Goal: Information Seeking & Learning: Learn about a topic

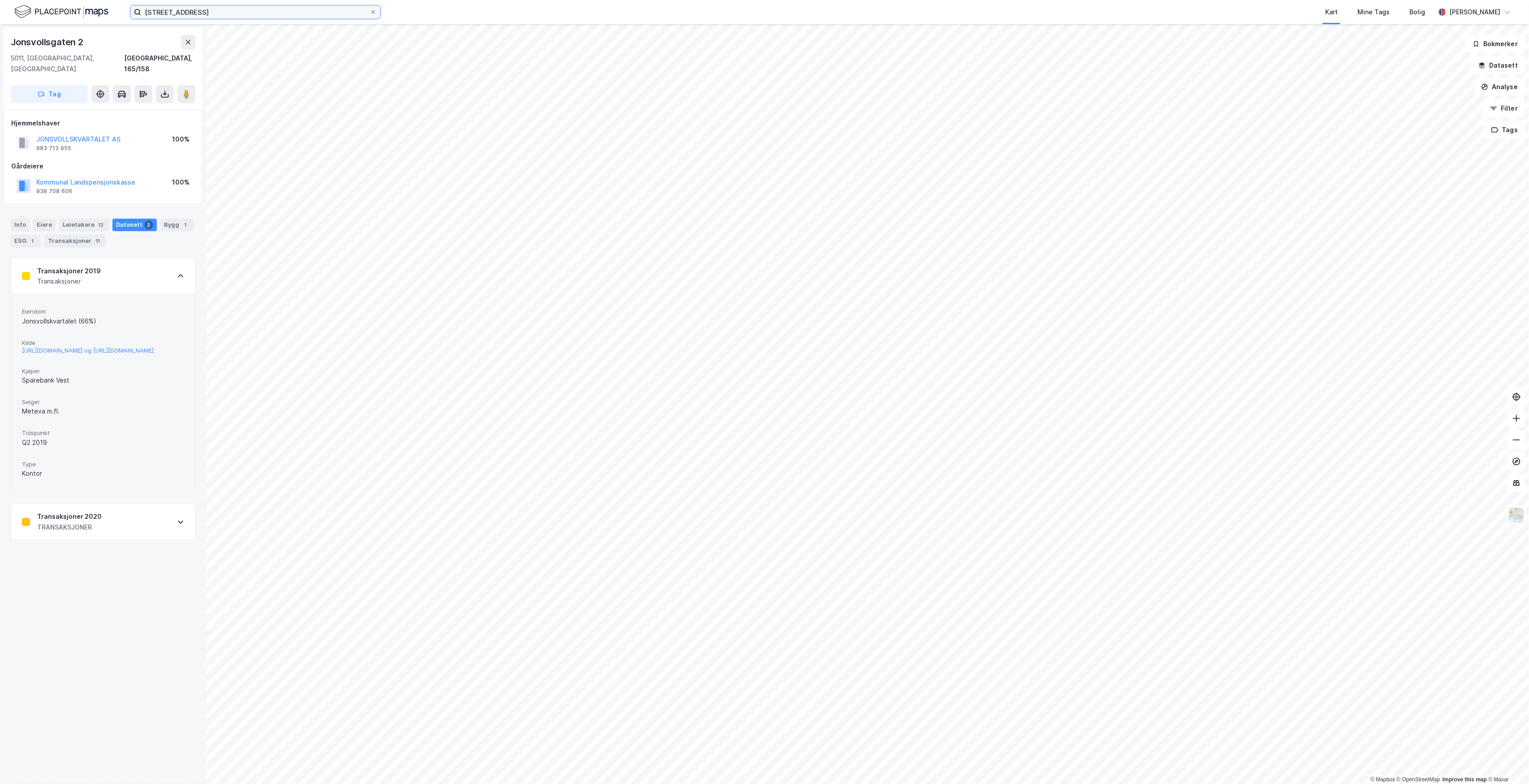
click at [325, 11] on input "baneveien 16 bergen" at bounding box center [255, 12] width 229 height 14
type input "c"
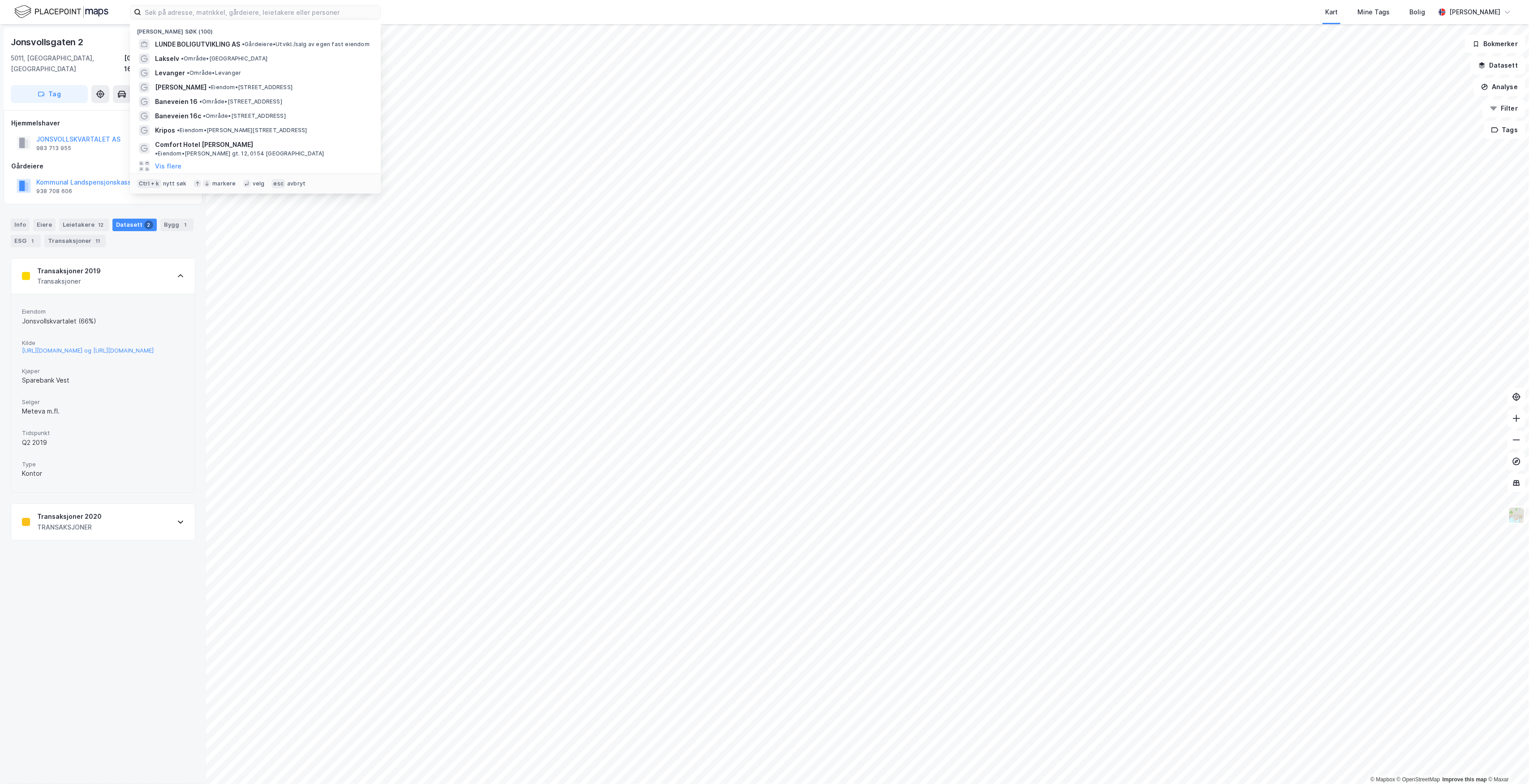
click at [90, 532] on div "TRANSAKSJONER" at bounding box center [69, 527] width 65 height 11
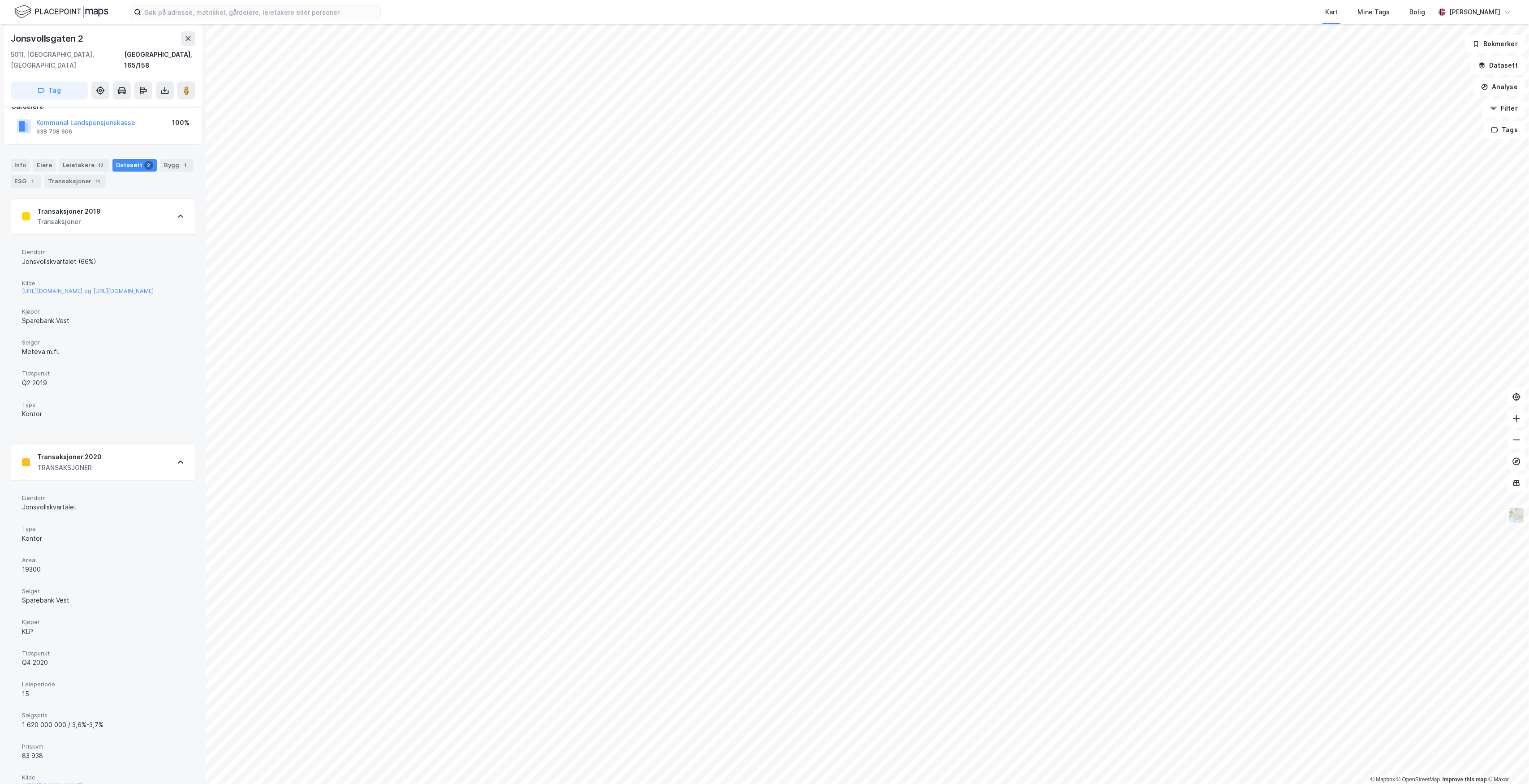
scroll to position [110, 0]
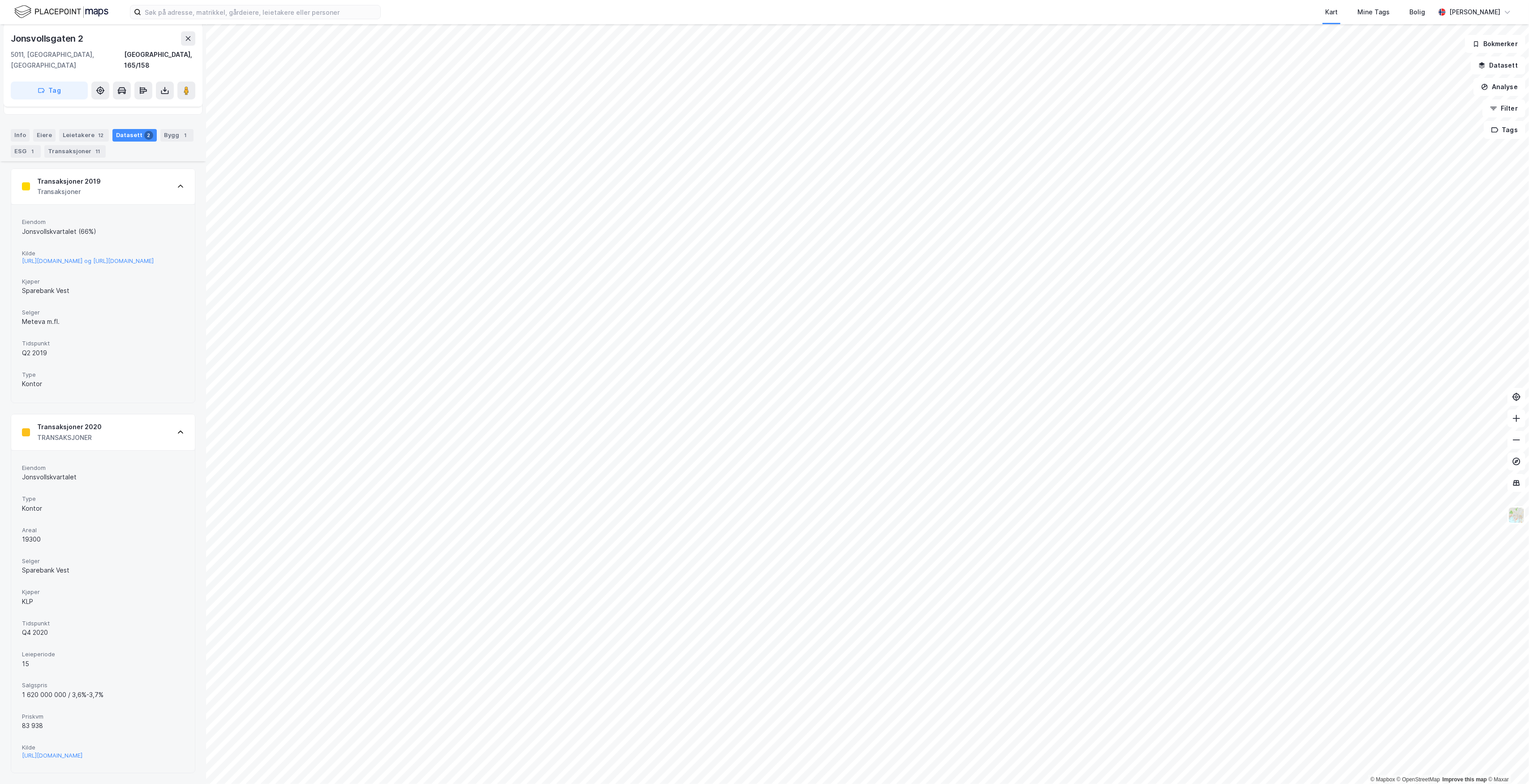
click at [120, 744] on span "Kilde" at bounding box center [103, 747] width 162 height 8
click at [83, 751] on div "https://www.estatevest.no/blar-opp-162-milliarder-for-jonsvollskvartalet/" at bounding box center [52, 755] width 61 height 8
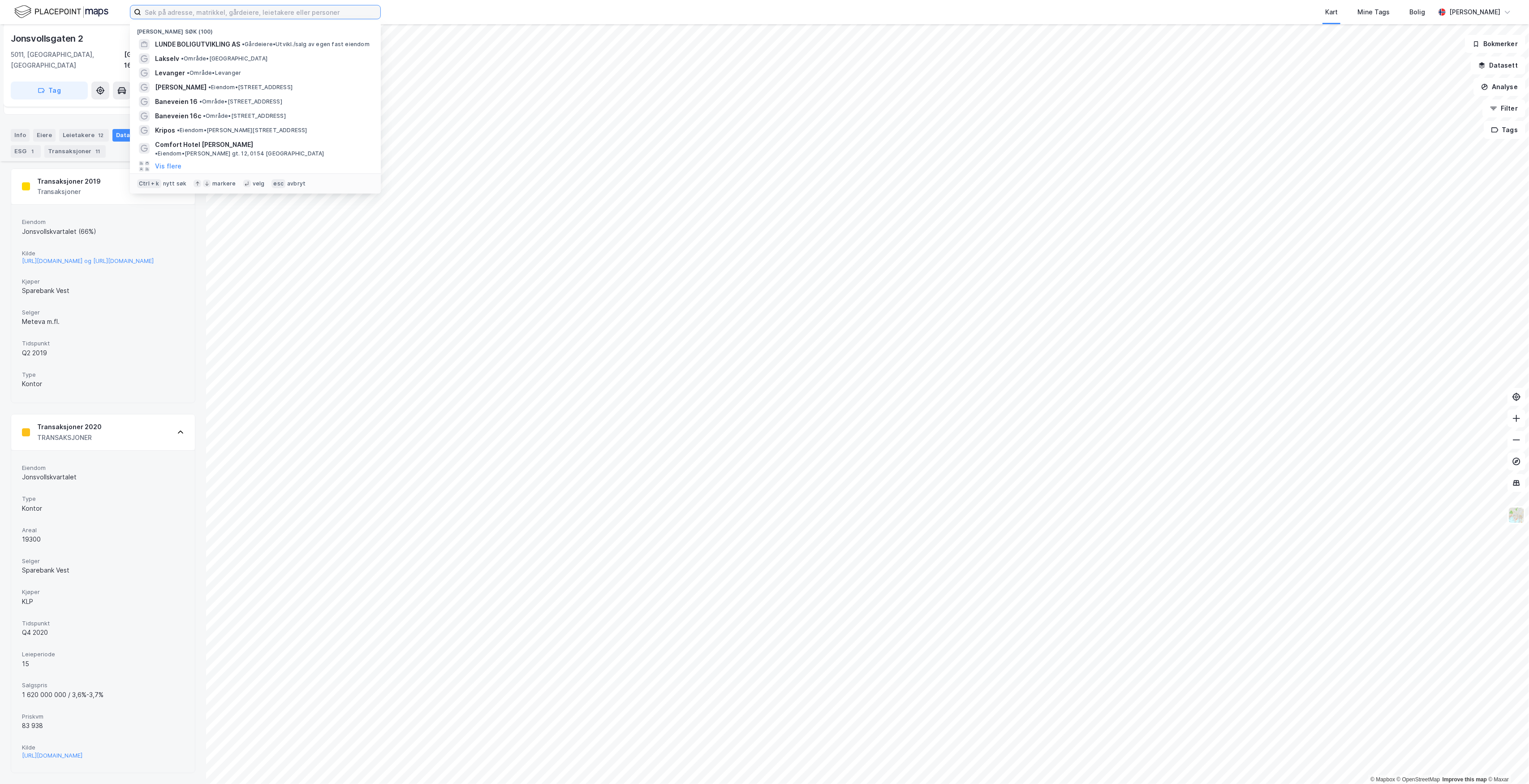
click at [255, 8] on input at bounding box center [261, 12] width 239 height 14
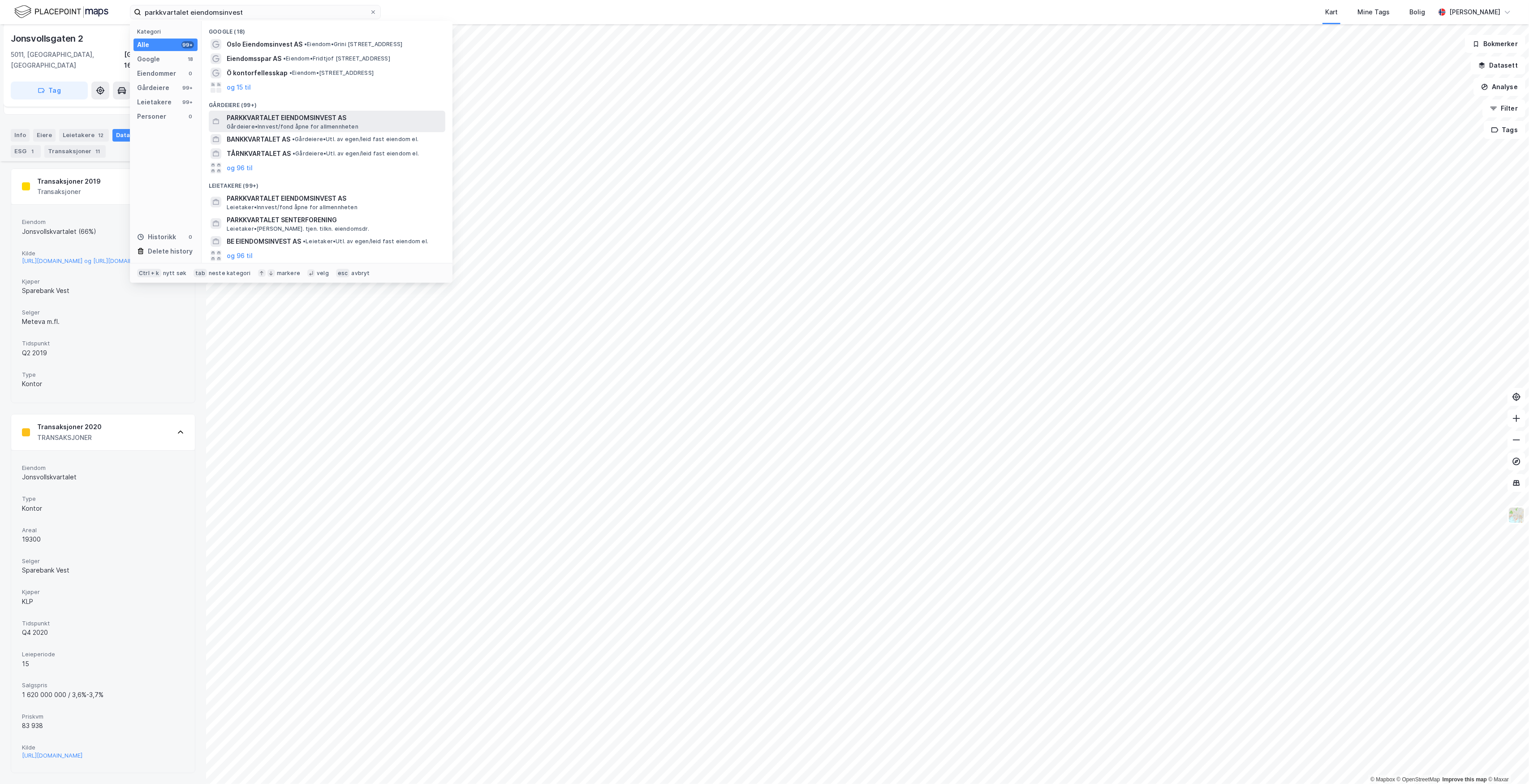
click at [299, 120] on span "PARKKVARTALET EIENDOMSINVEST AS" at bounding box center [334, 118] width 215 height 11
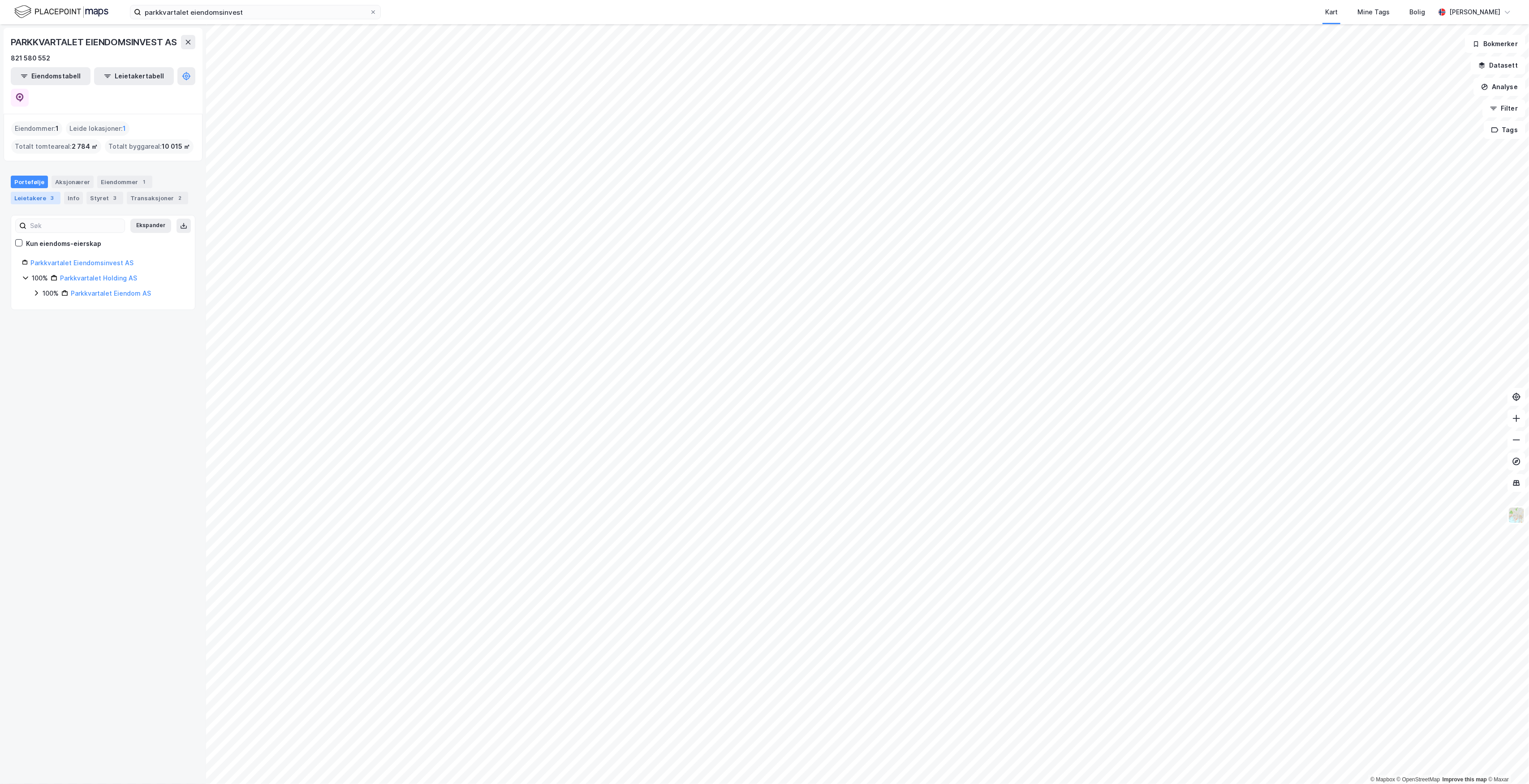
click at [39, 194] on div "Leietakere 3" at bounding box center [36, 198] width 50 height 12
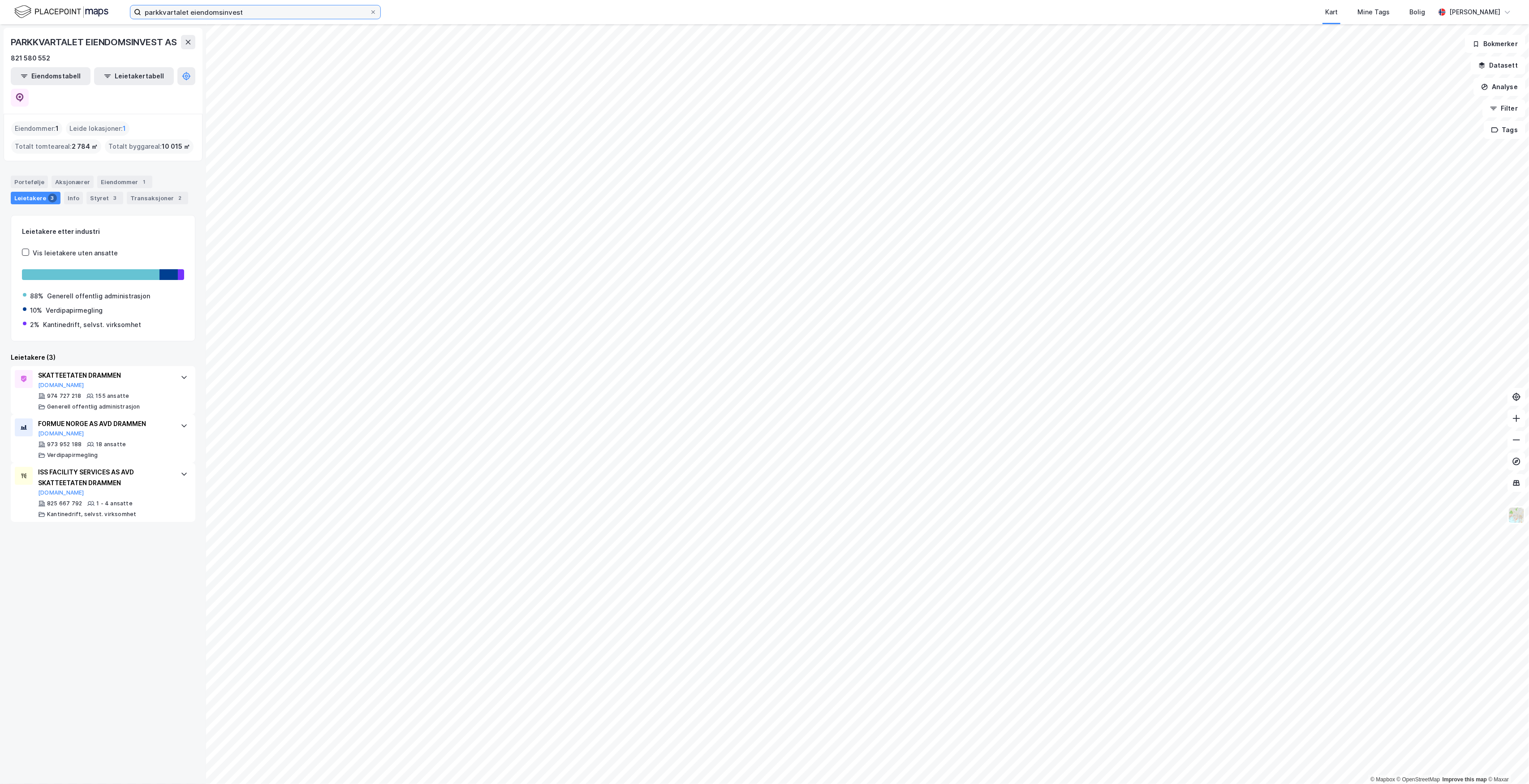
click at [246, 12] on input "parkkvartalet eiendomsinvest" at bounding box center [255, 12] width 229 height 14
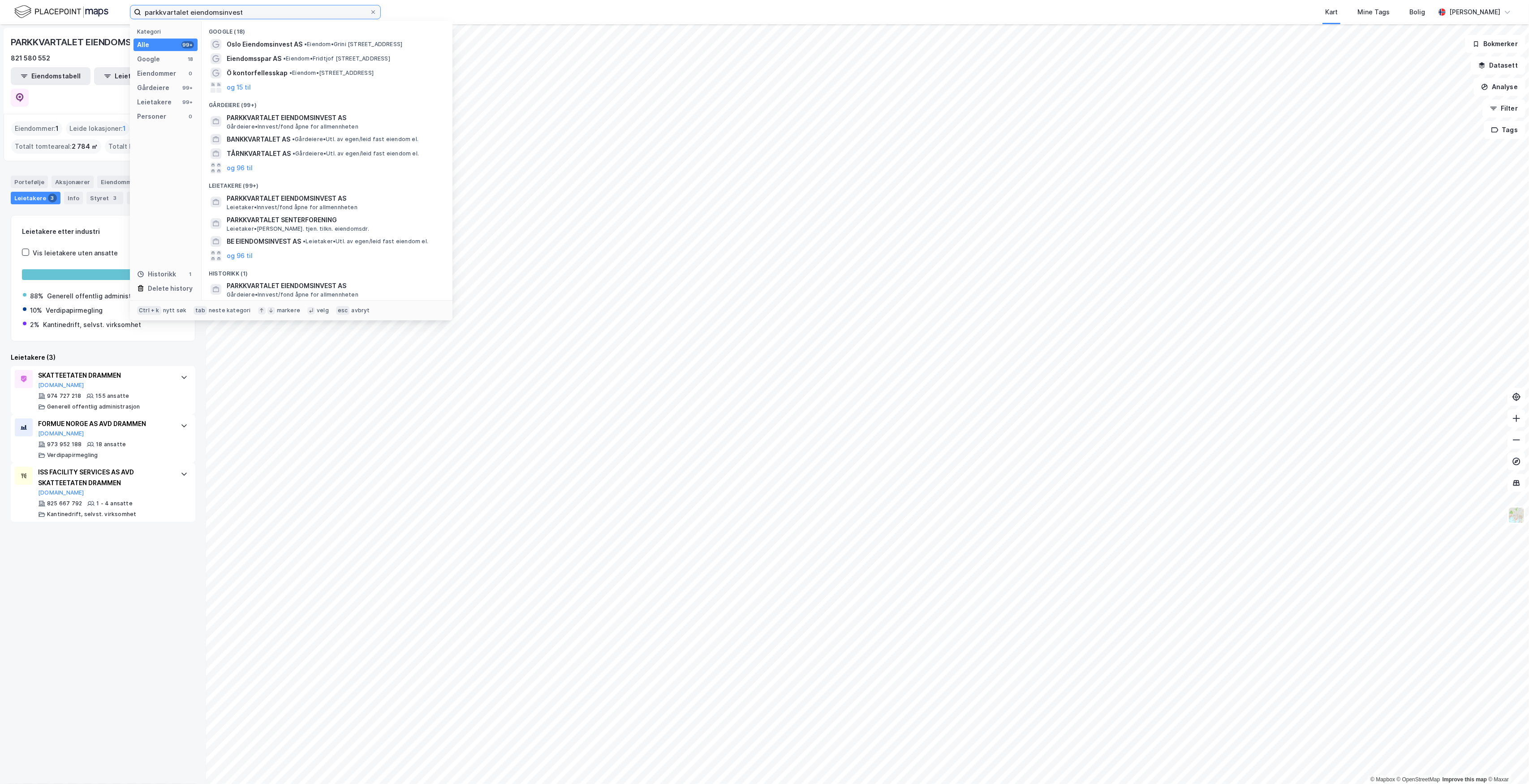
click at [246, 12] on input "parkkvartalet eiendomsinvest" at bounding box center [255, 12] width 229 height 14
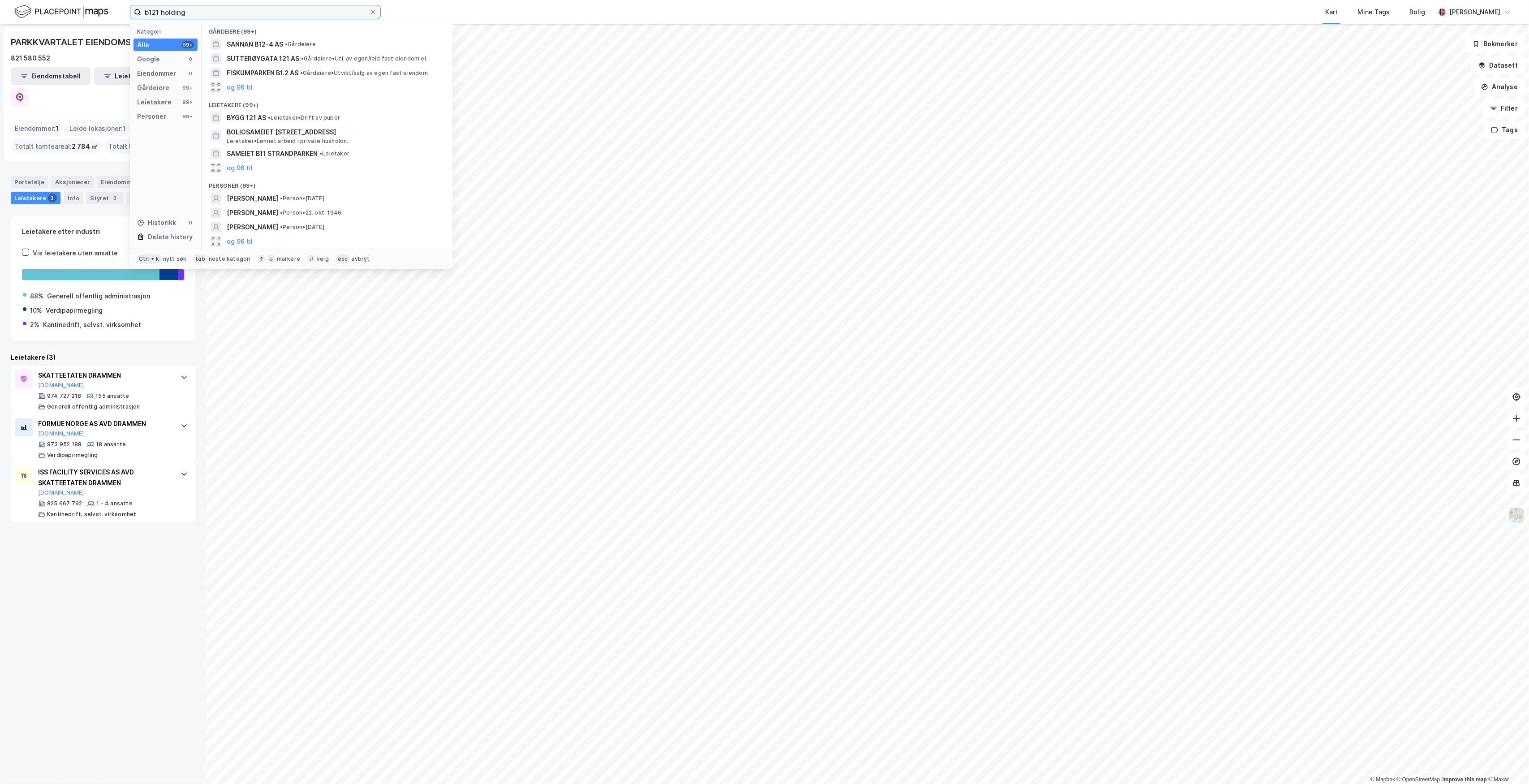
click at [284, 9] on input "b121 holding" at bounding box center [255, 12] width 229 height 14
type input "b"
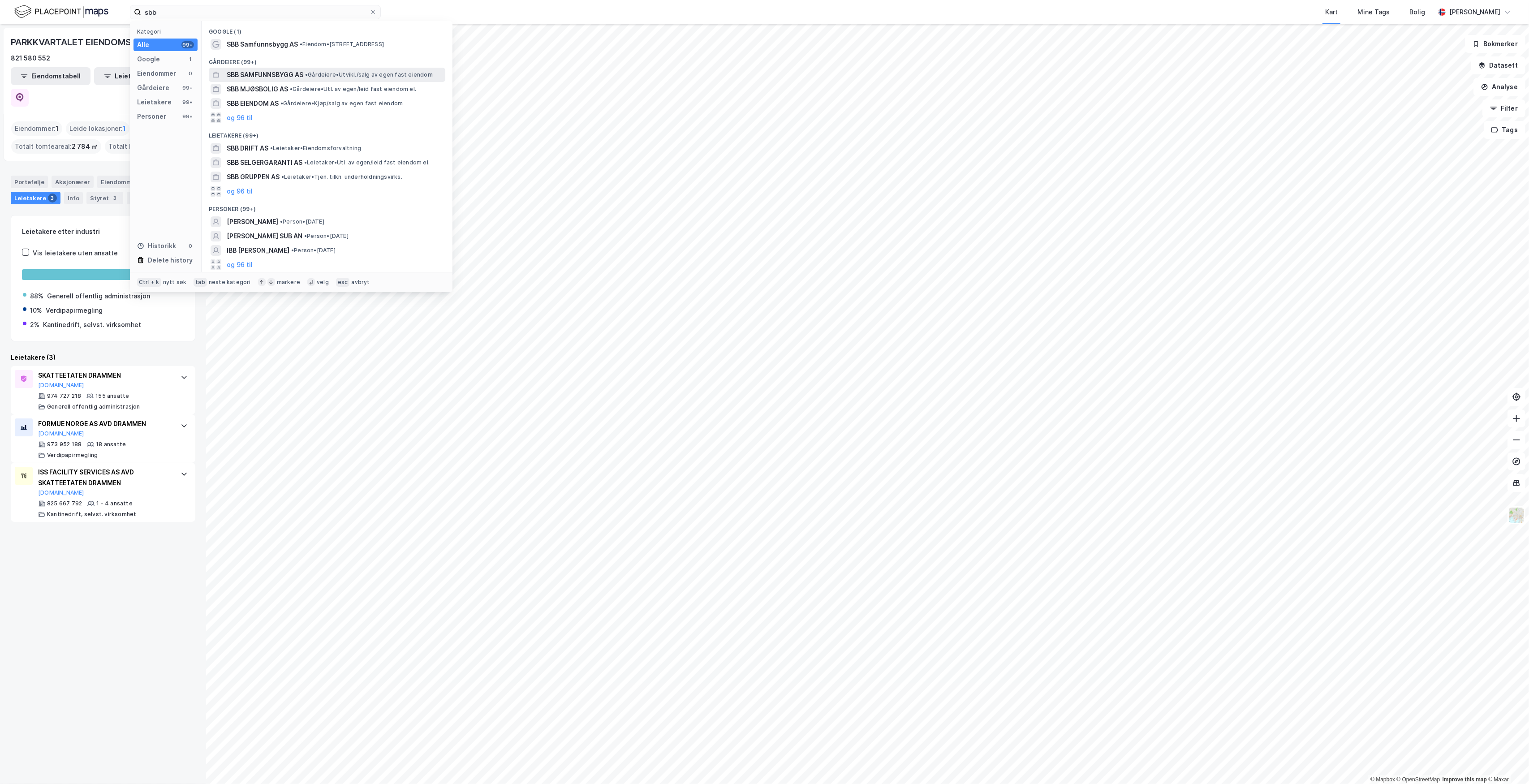
click at [283, 71] on span "SBB SAMFUNNSBYGG AS" at bounding box center [265, 75] width 77 height 11
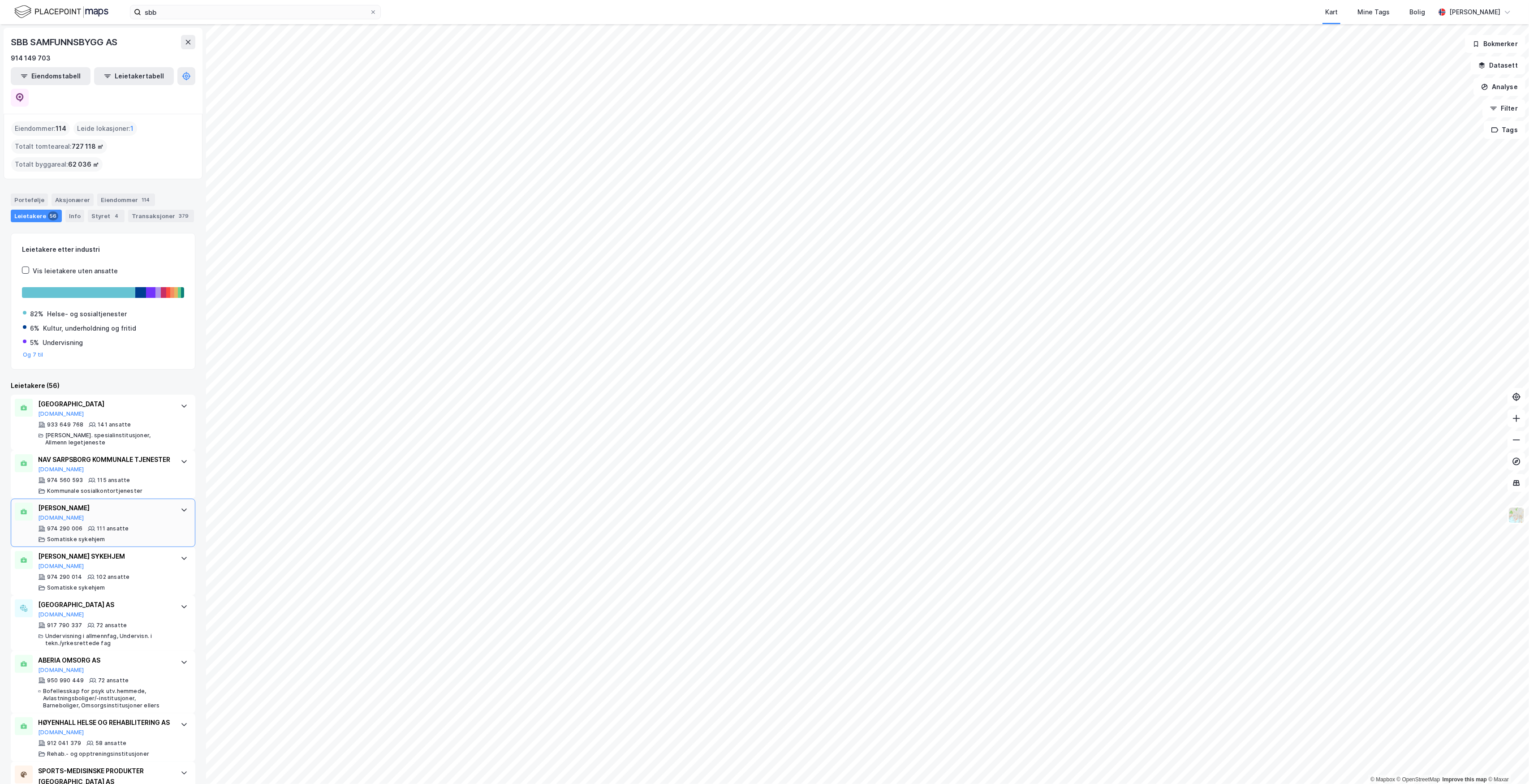
click at [117, 506] on div "MARIBU SYKEHJEM Brreg.no" at bounding box center [104, 512] width 134 height 19
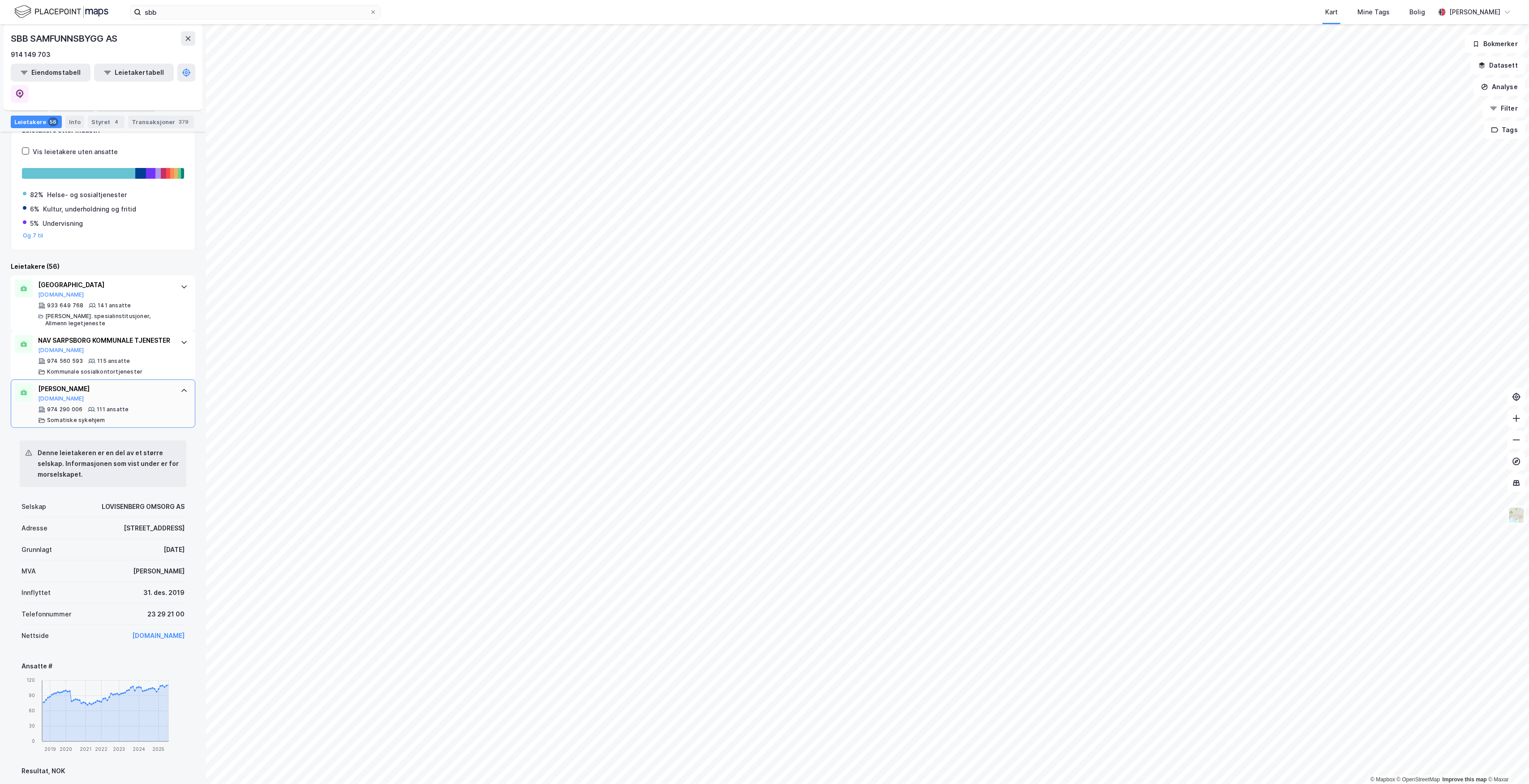
scroll to position [239, 0]
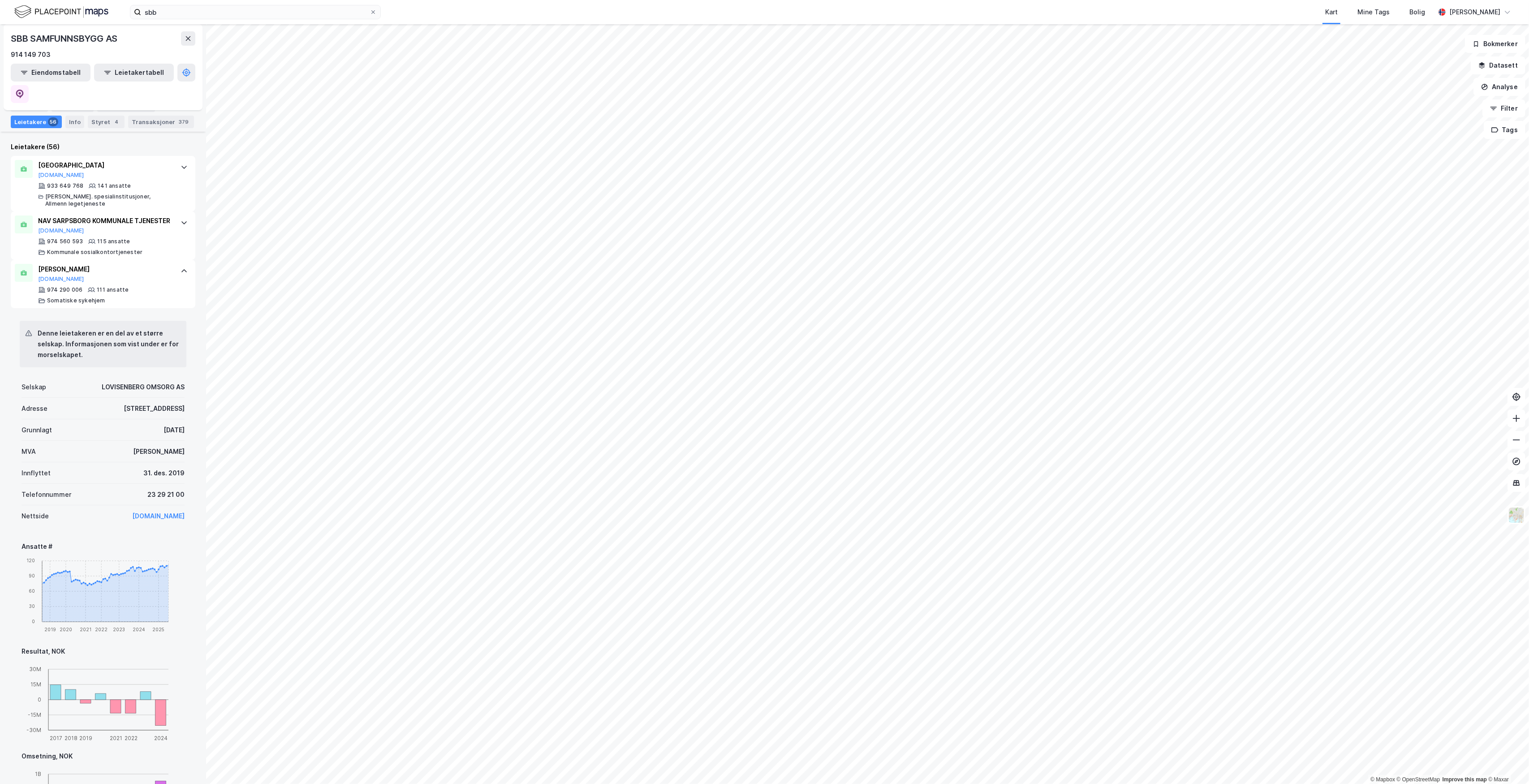
drag, startPoint x: 109, startPoint y: 398, endPoint x: 175, endPoint y: 402, distance: 66.1
click at [175, 402] on div "Adresse Lovisenberggata 15A" at bounding box center [103, 408] width 163 height 21
copy div "Lovisenberggata 15A"
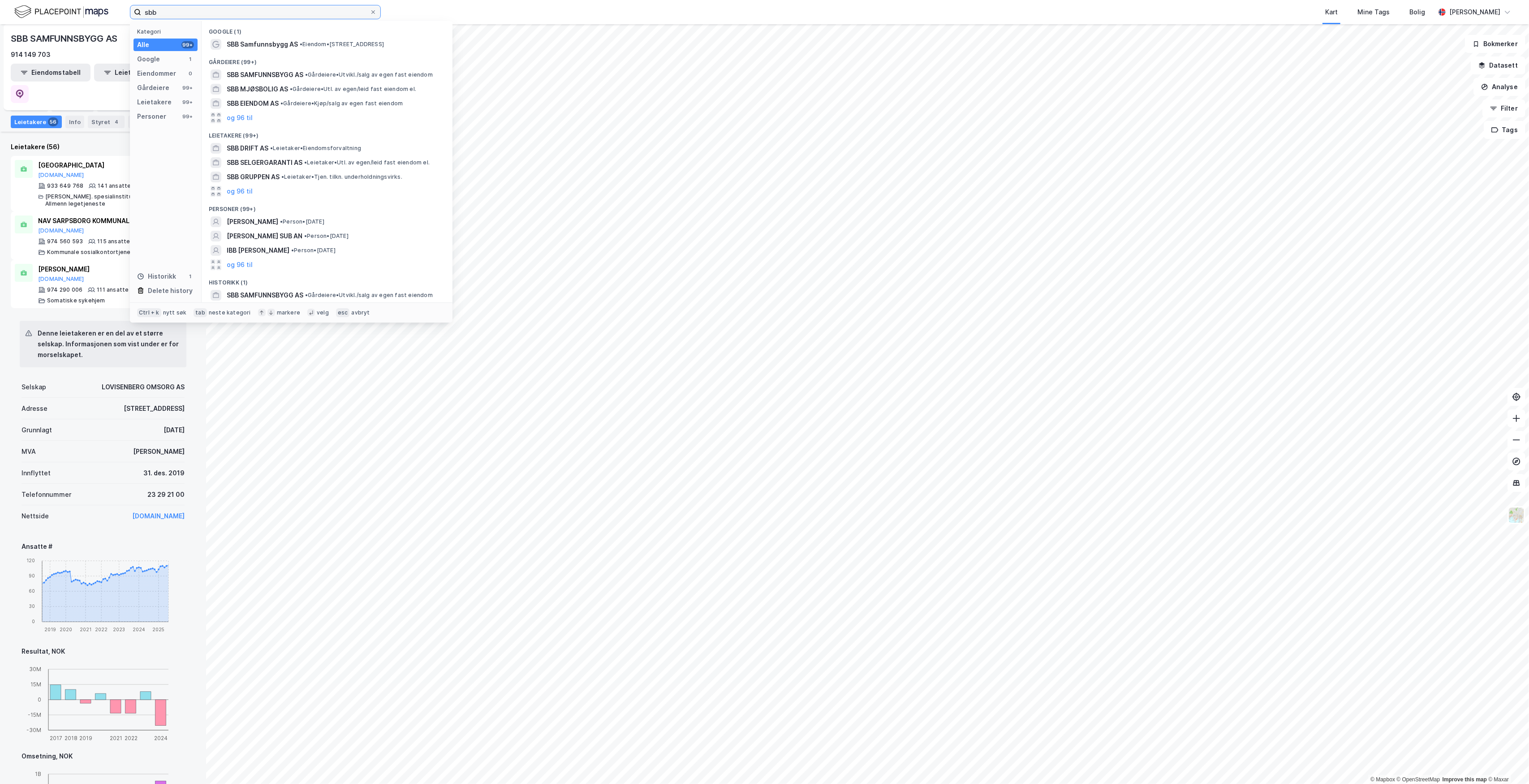
click at [215, 12] on input "sbb" at bounding box center [255, 12] width 229 height 14
paste input "Lovisenberggata 15A"
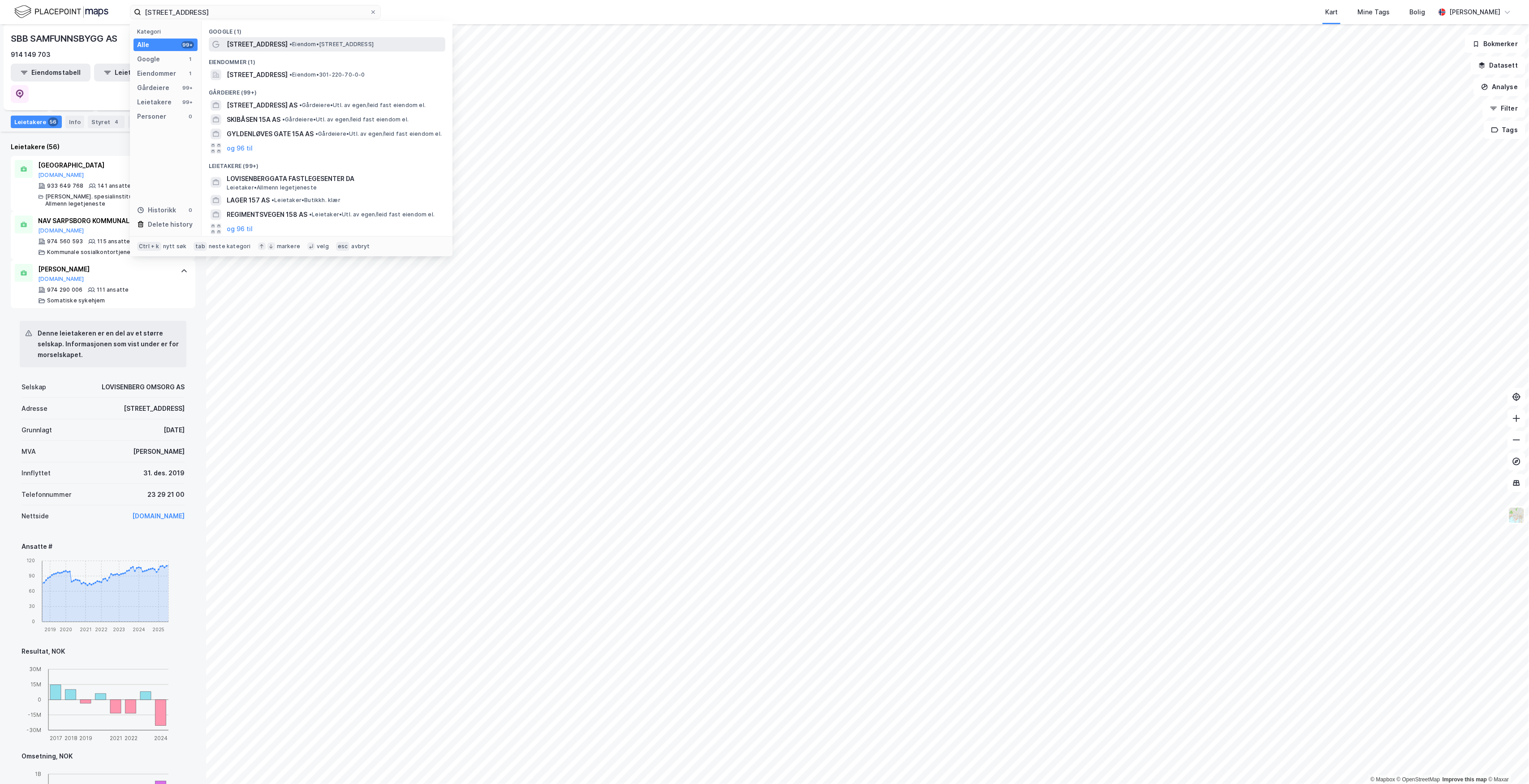
click at [274, 43] on span "Lovisenberggata 15A" at bounding box center [257, 45] width 61 height 11
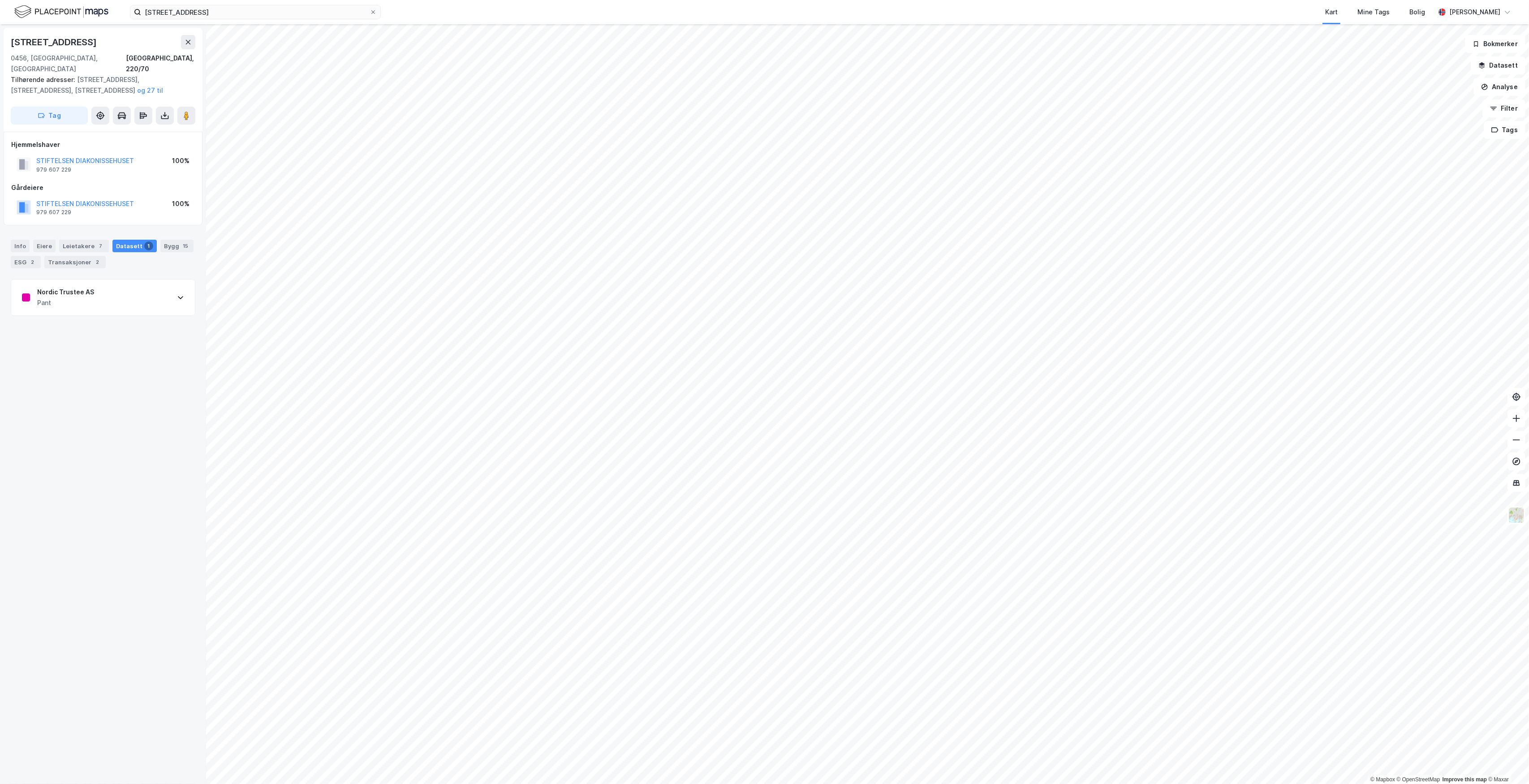
click at [142, 282] on div "Nordic Trustee AS Pant" at bounding box center [103, 297] width 183 height 36
click at [0, 0] on button "STIFTELSEN DIAKONISSEHUSET" at bounding box center [0, 0] width 0 height 0
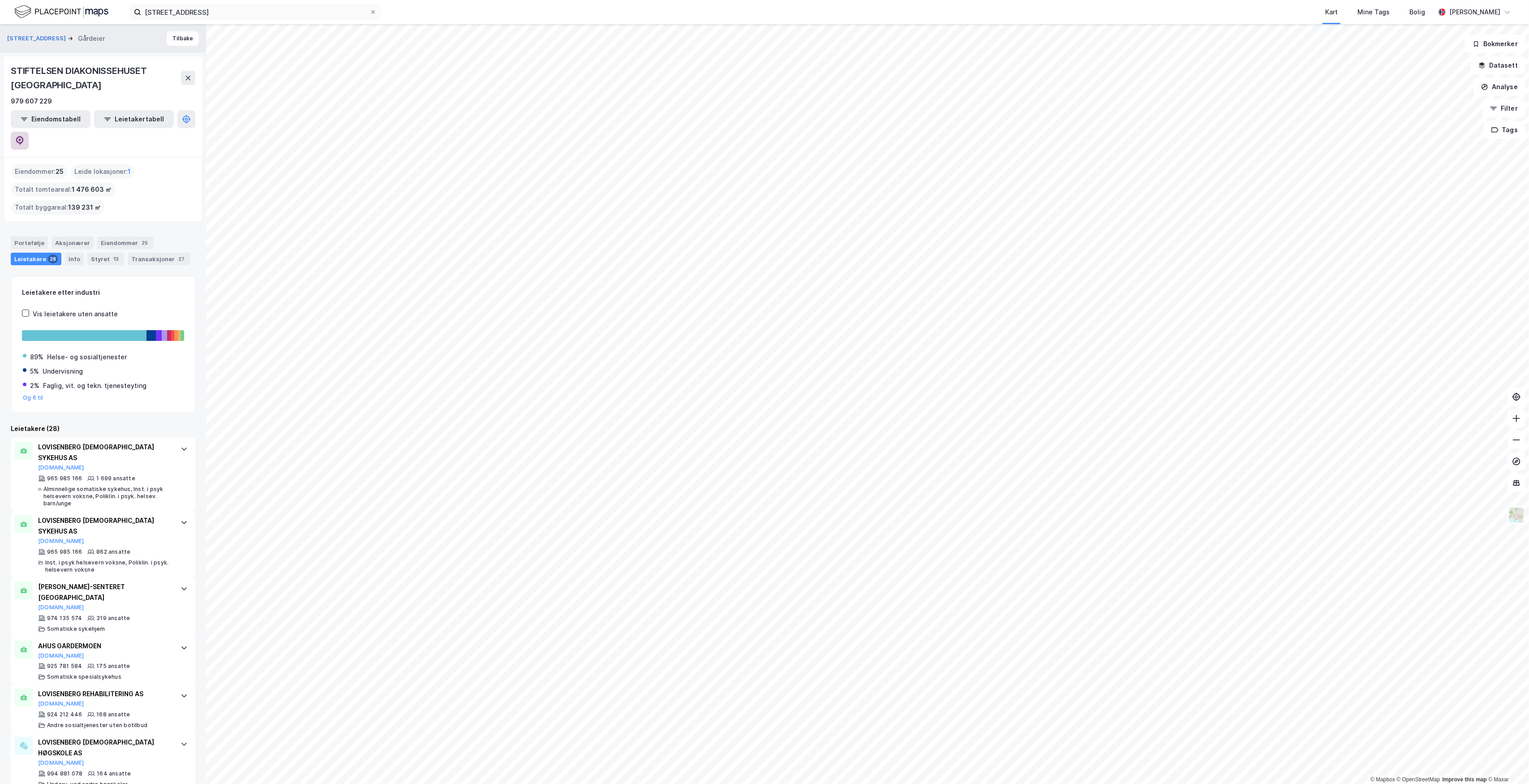
click at [24, 136] on icon at bounding box center [20, 140] width 8 height 9
click at [297, 15] on input "Lovisenberggata 15A" at bounding box center [255, 12] width 229 height 14
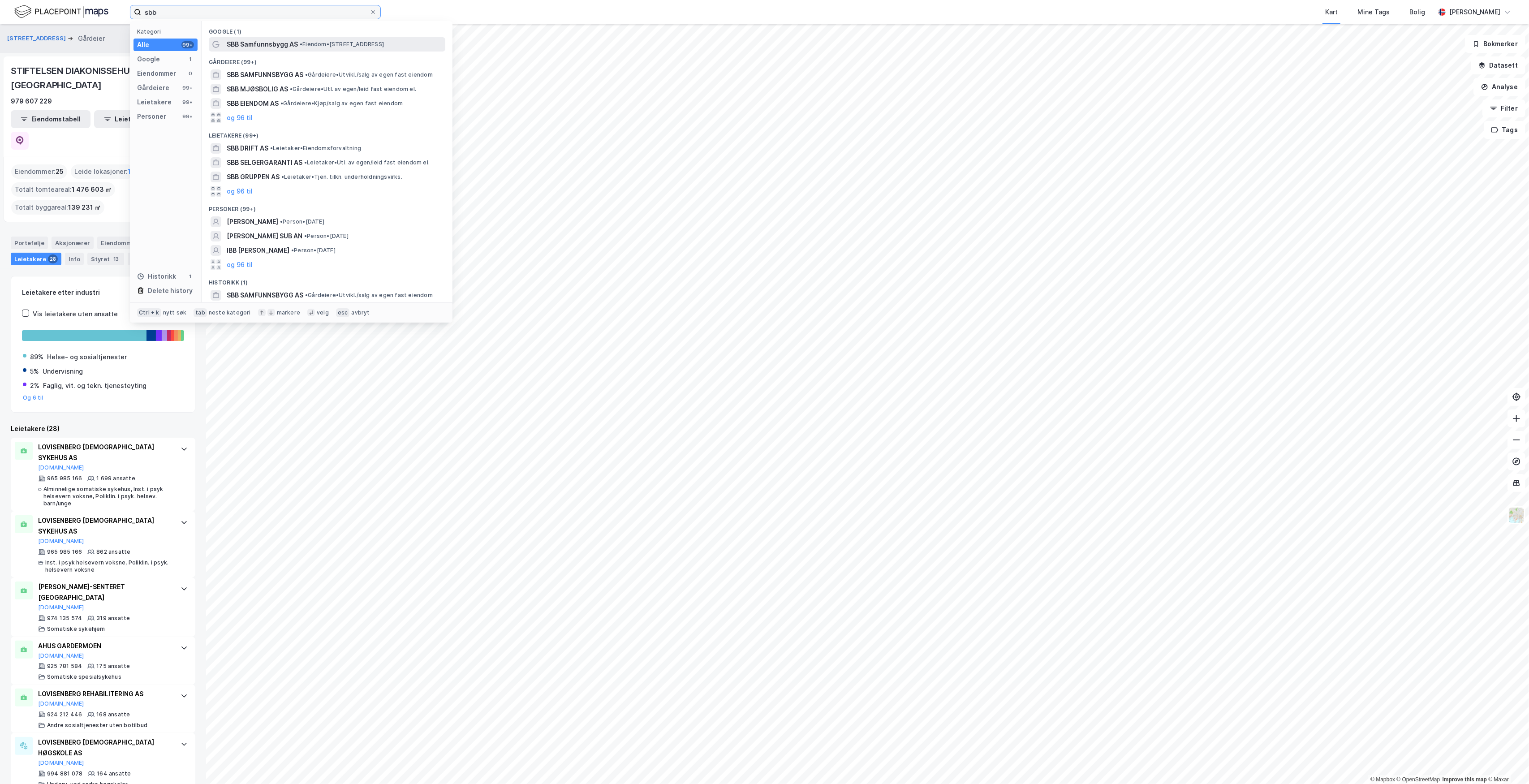
type input "sbb"
click at [292, 38] on div "SBB Samfunnsbygg AS • Eiendom • Tordenskiolds gate 8-10, 0161 Oslo" at bounding box center [327, 45] width 237 height 14
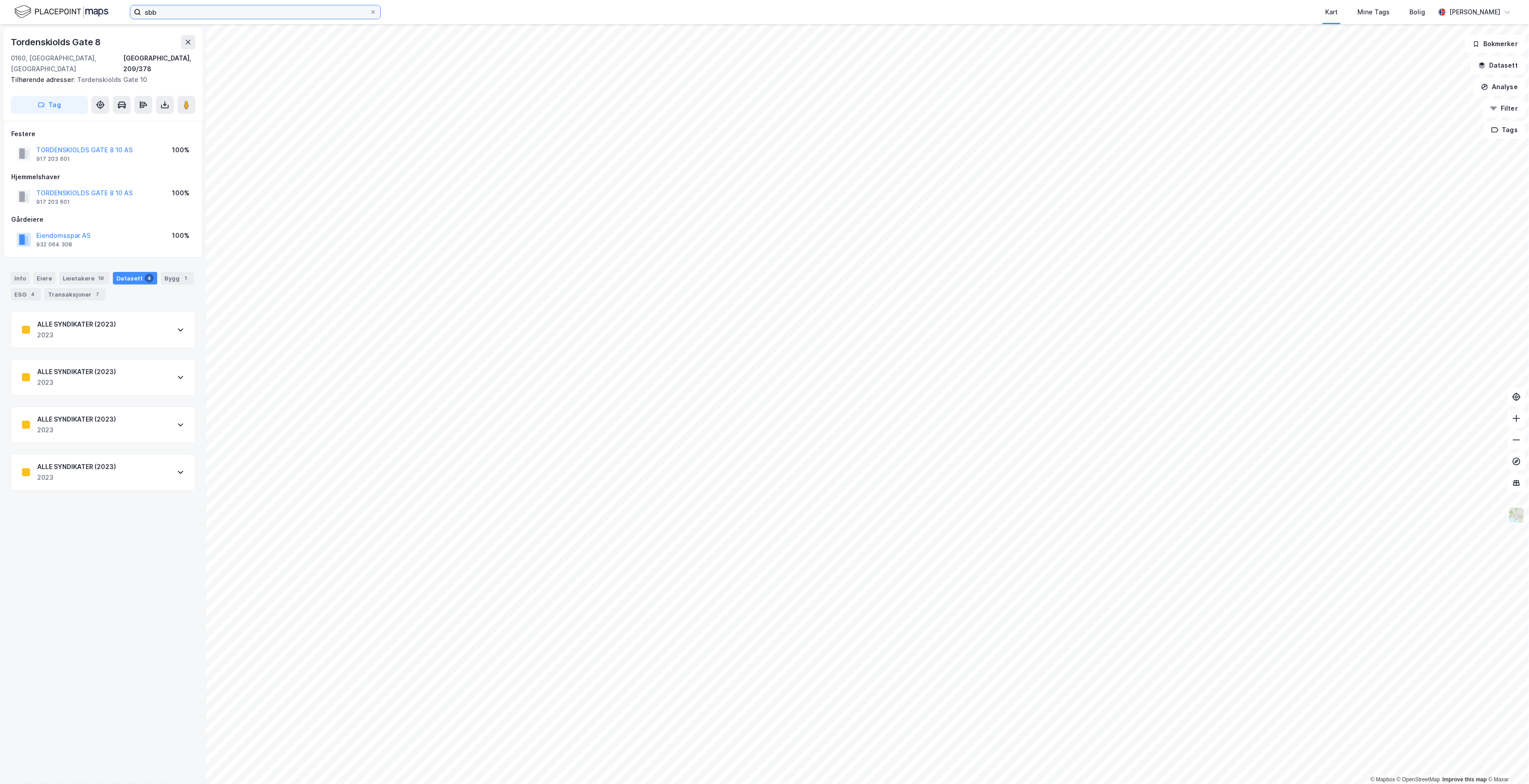
click at [190, 12] on input "sbb" at bounding box center [255, 12] width 229 height 14
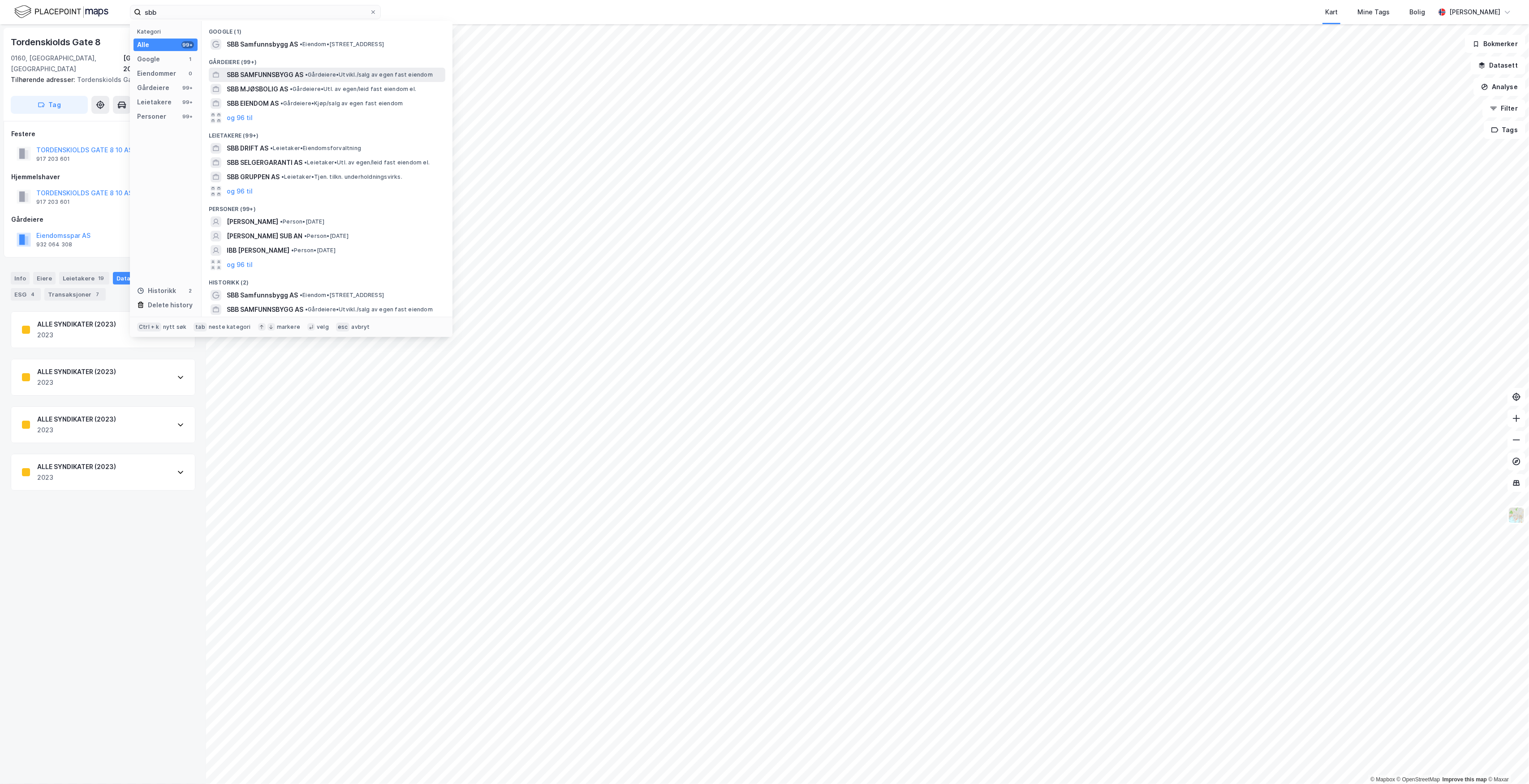
click at [278, 72] on span "SBB SAMFUNNSBYGG AS" at bounding box center [265, 75] width 77 height 11
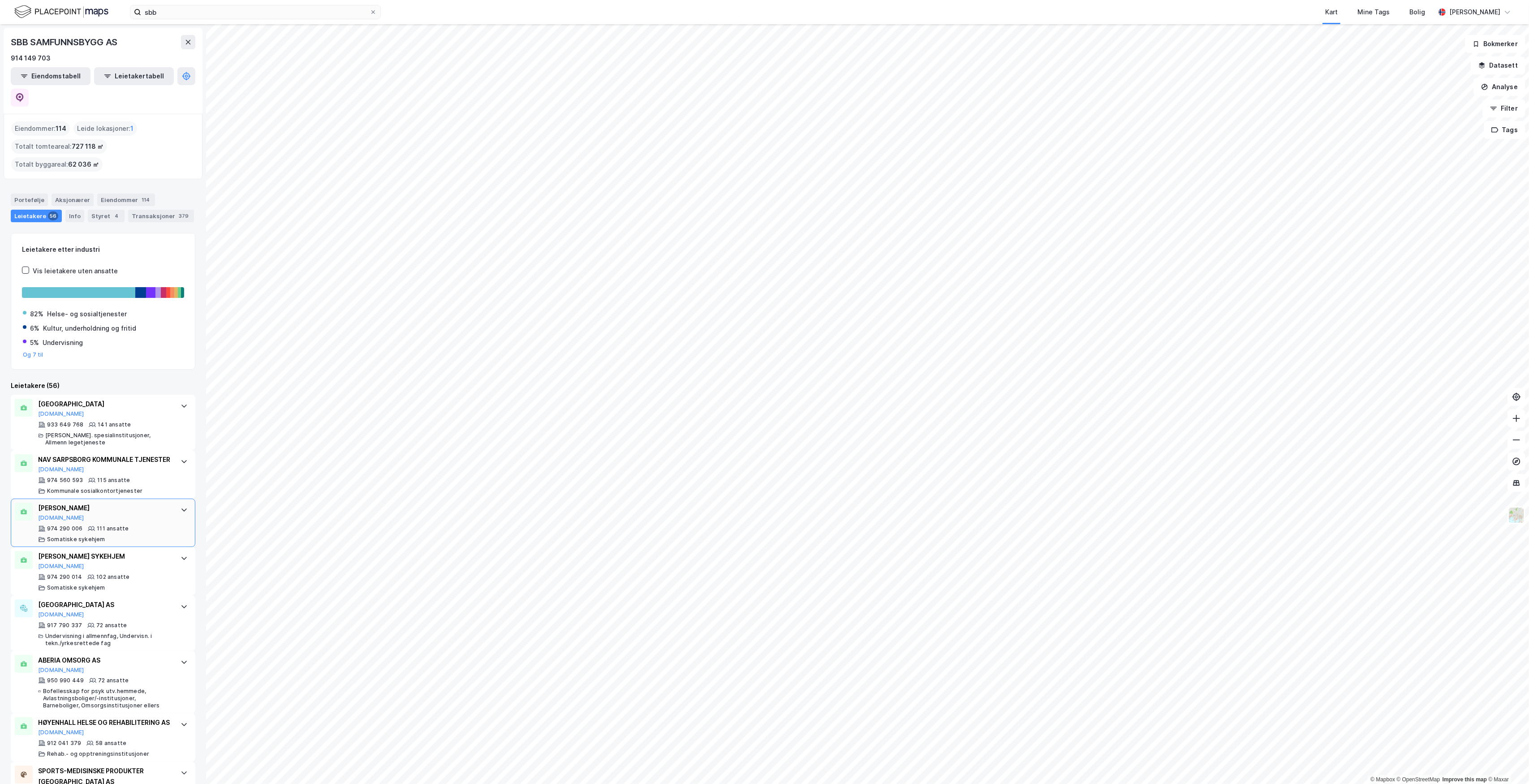
click at [156, 508] on div "MARIBU SYKEHJEM Brreg.no" at bounding box center [104, 512] width 134 height 19
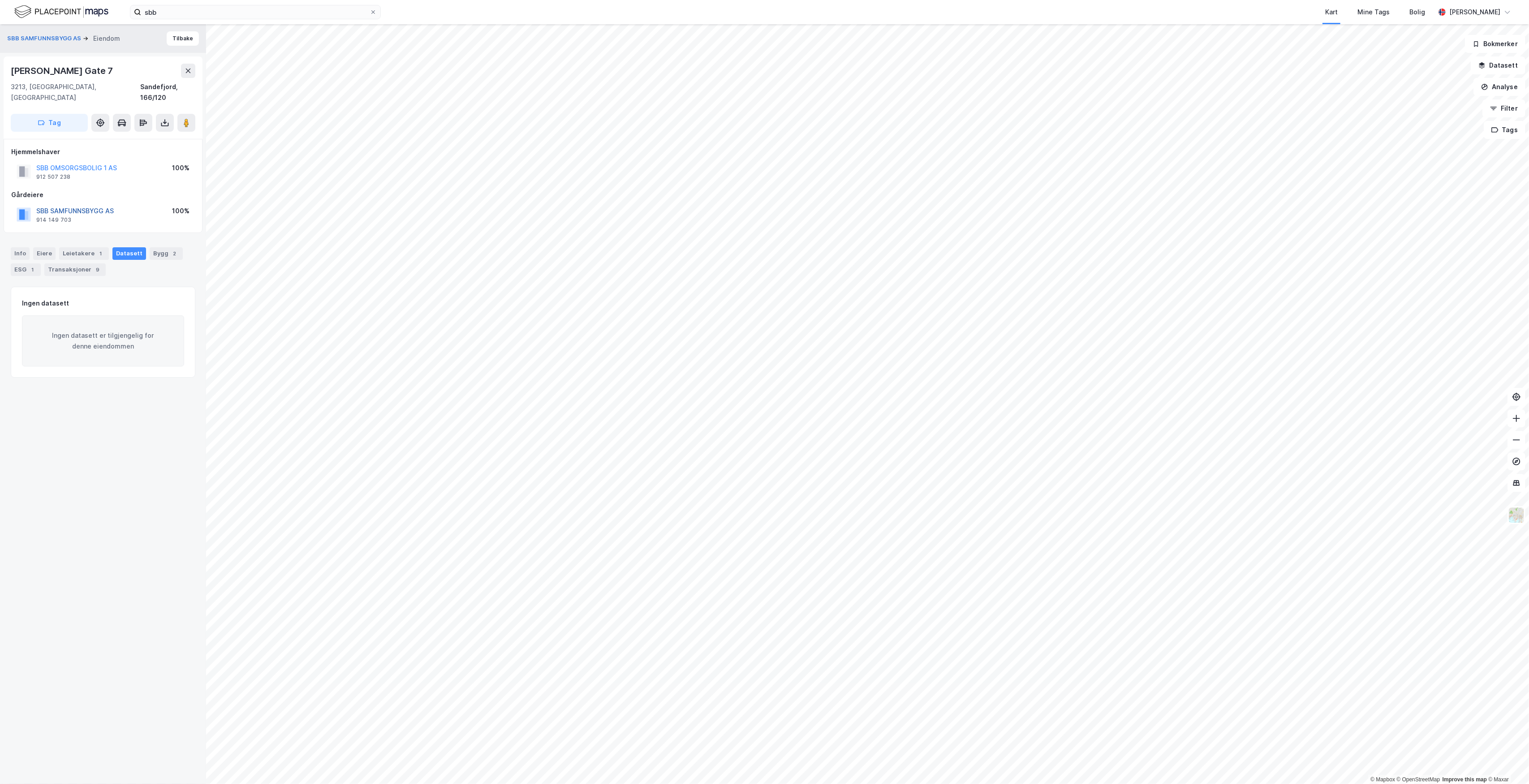
click at [0, 0] on button "SBB SAMFUNNSBYGG AS" at bounding box center [0, 0] width 0 height 0
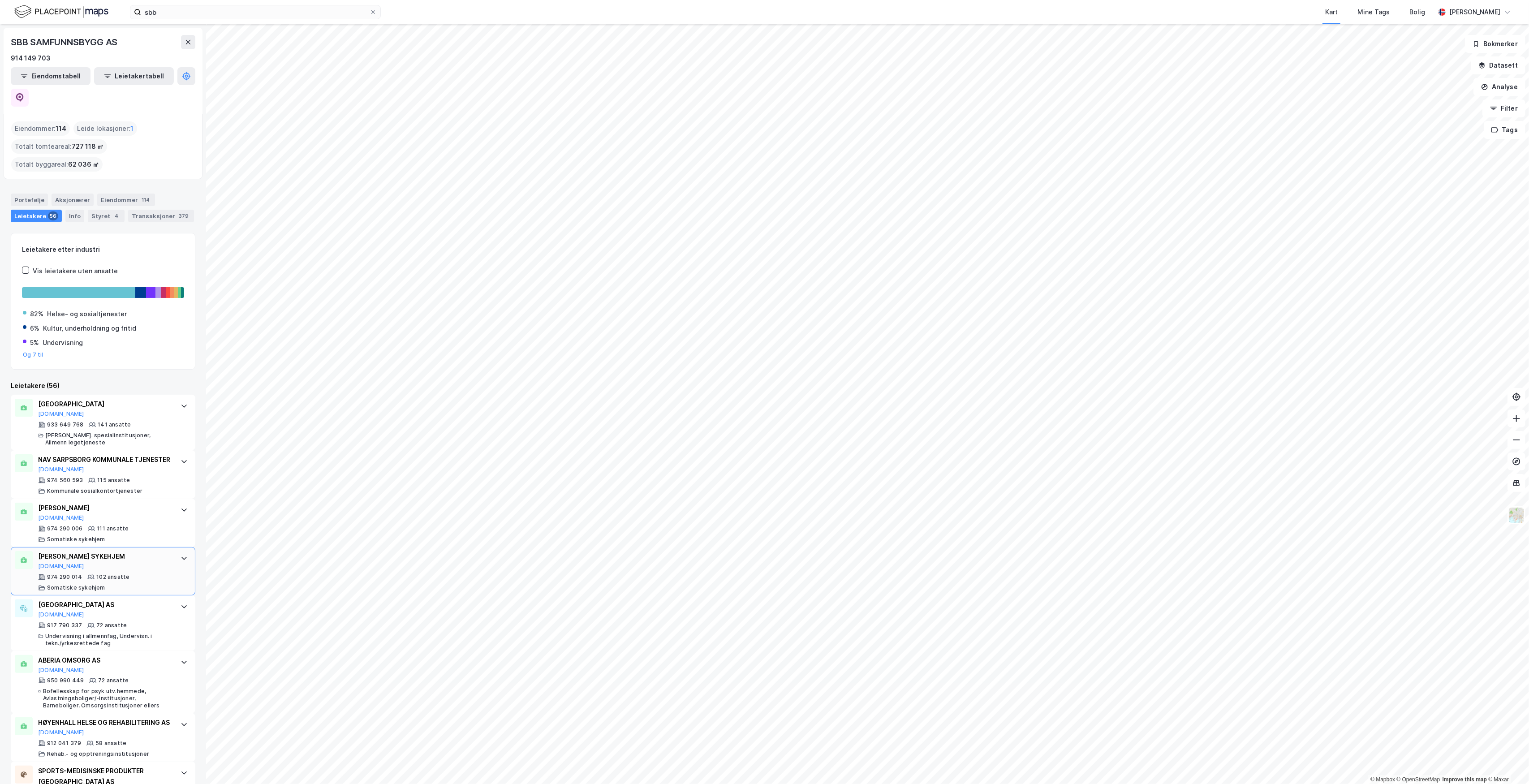
click at [138, 560] on div "MARIE TRESCHOW SYKEHJEM Brreg.no" at bounding box center [104, 560] width 134 height 19
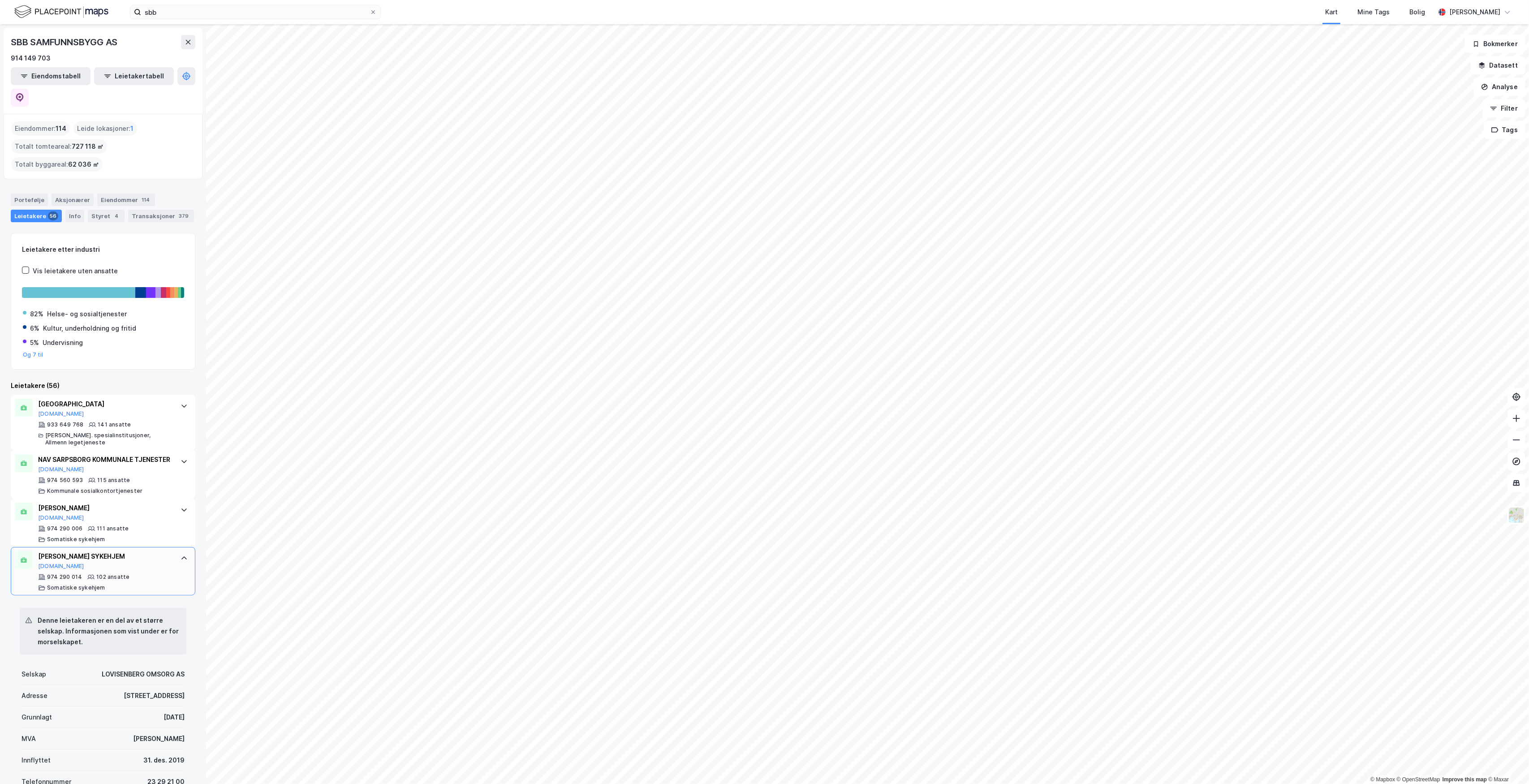
click at [138, 560] on div "MARIE TRESCHOW SYKEHJEM Brreg.no" at bounding box center [104, 560] width 134 height 19
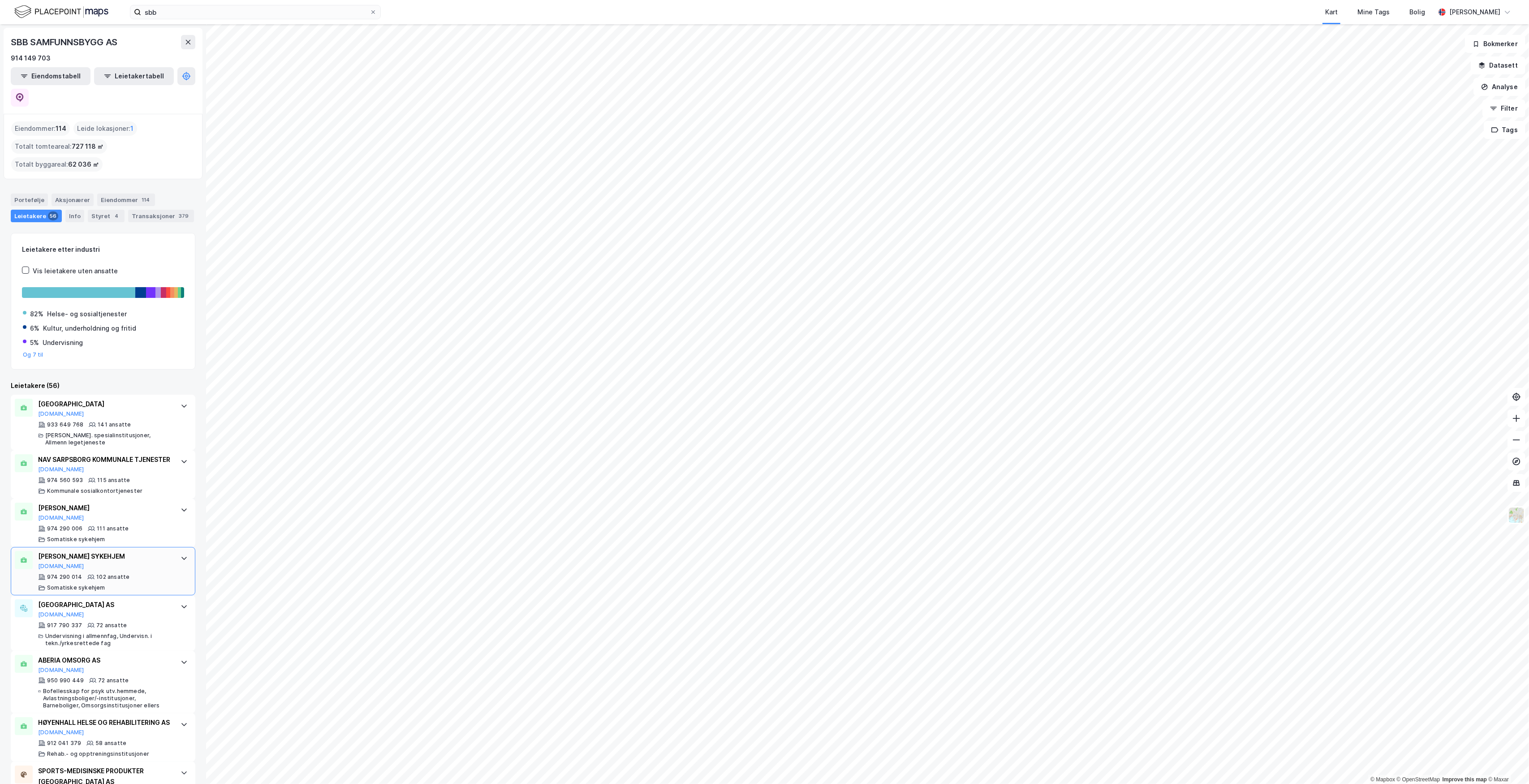
click at [122, 559] on div "MARIE TRESCHOW SYKEHJEM Brreg.no" at bounding box center [104, 560] width 134 height 19
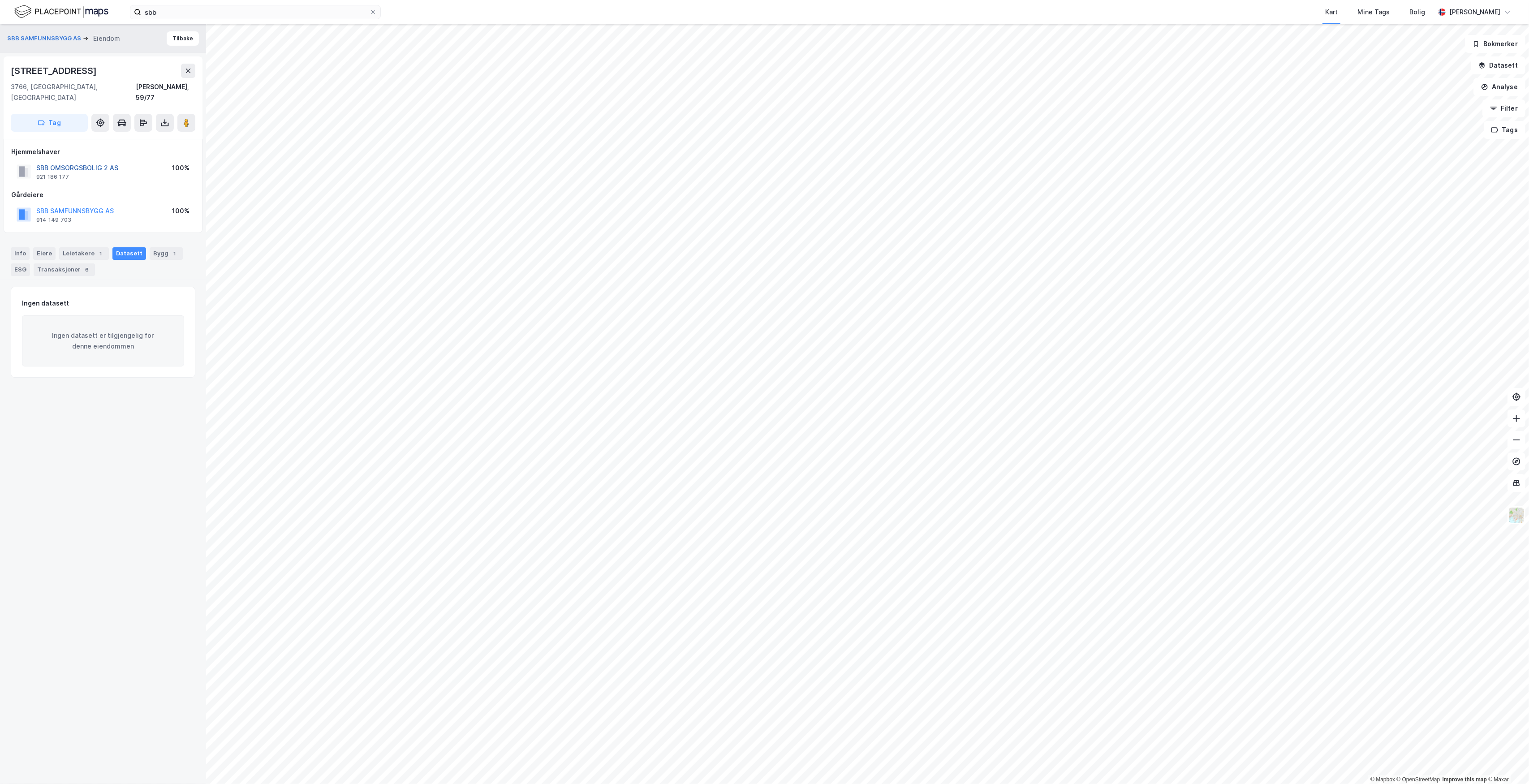
click at [0, 0] on button "SBB OMSORGSBOLIG 2 AS" at bounding box center [0, 0] width 0 height 0
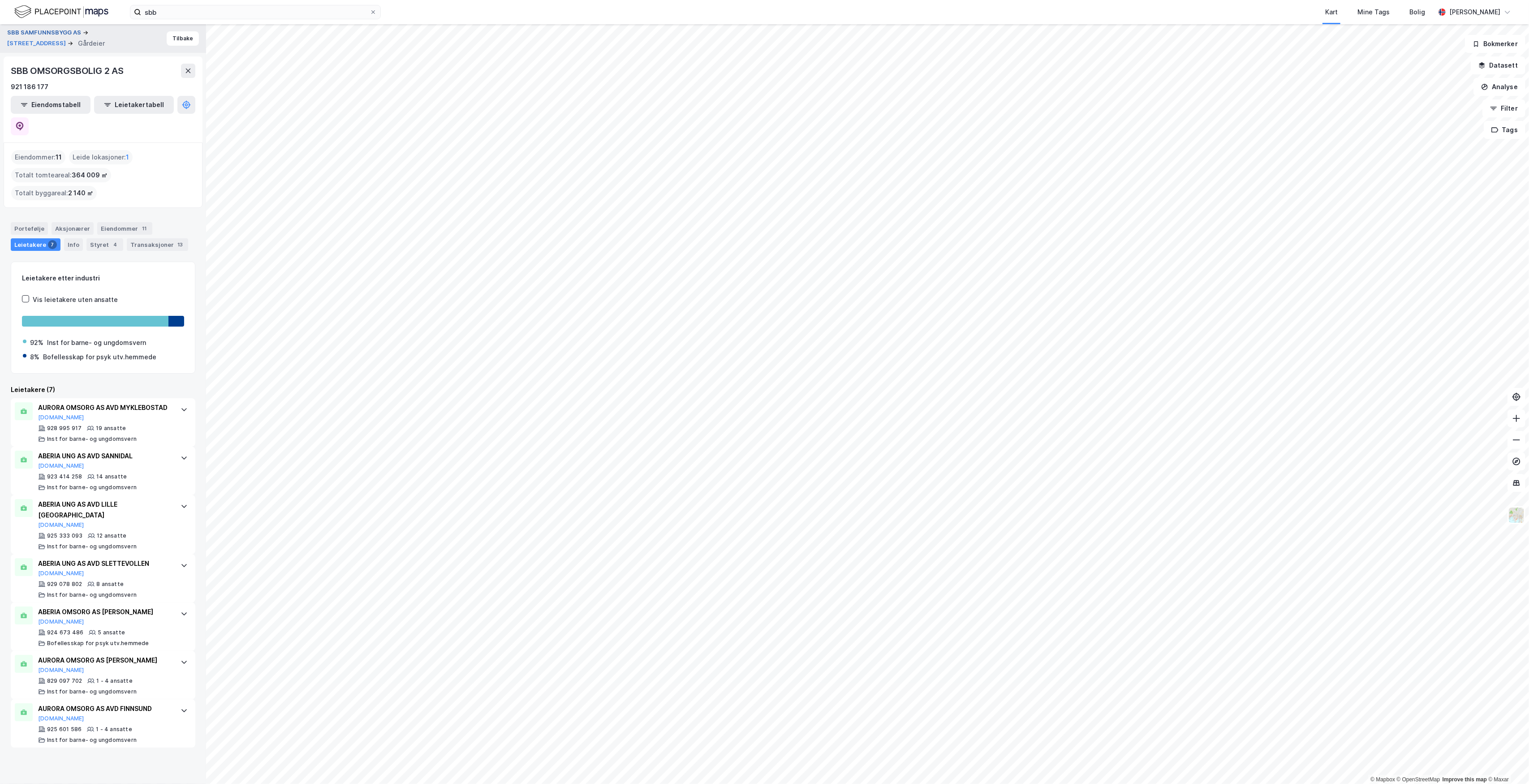
click at [46, 30] on button "SBB SAMFUNNSBYGG AS" at bounding box center [45, 33] width 76 height 9
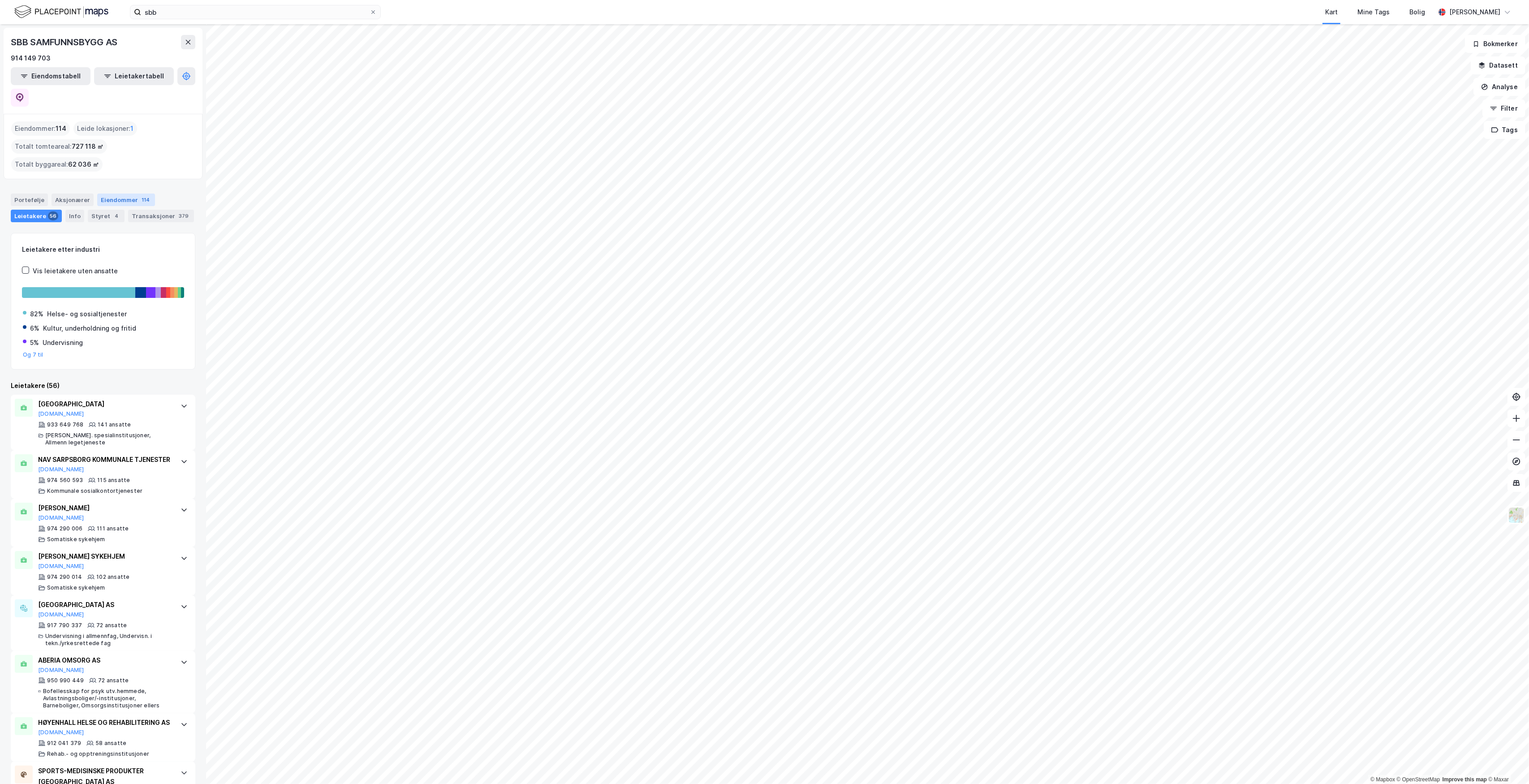
click at [119, 193] on div "Eiendommer 114" at bounding box center [126, 199] width 58 height 12
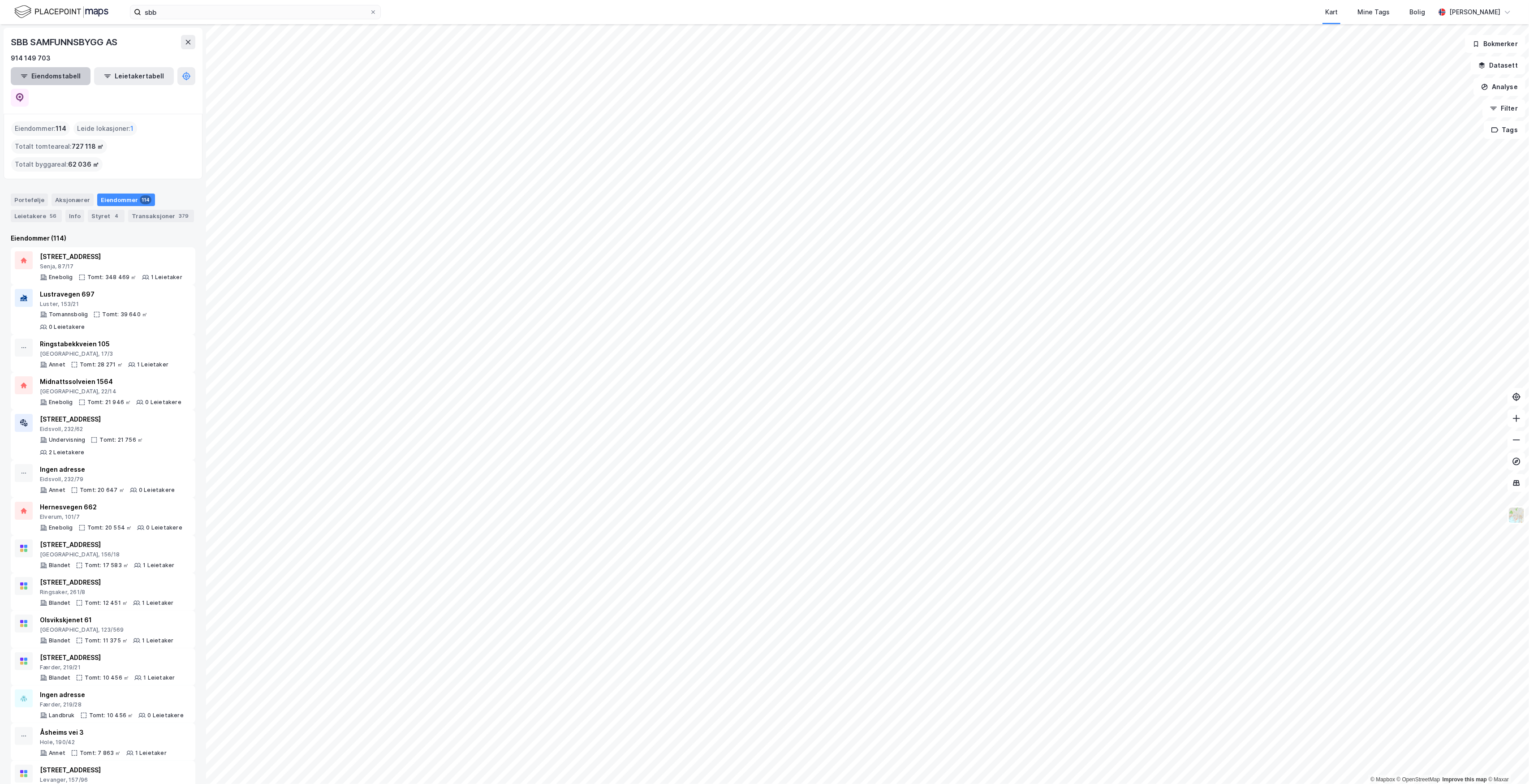
click at [49, 72] on button "Eiendomstabell" at bounding box center [50, 76] width 80 height 18
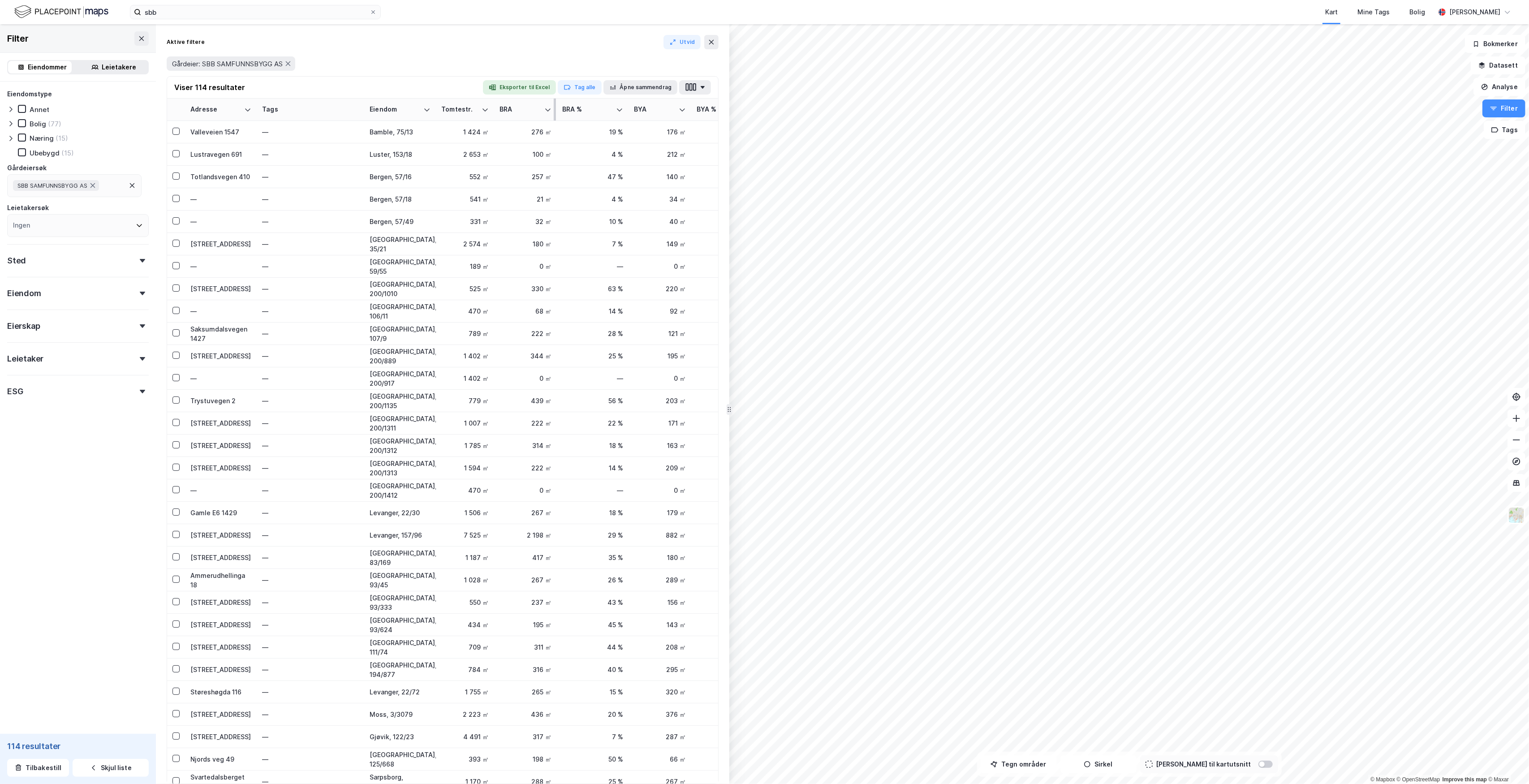
click at [522, 108] on div "BRA" at bounding box center [520, 109] width 41 height 8
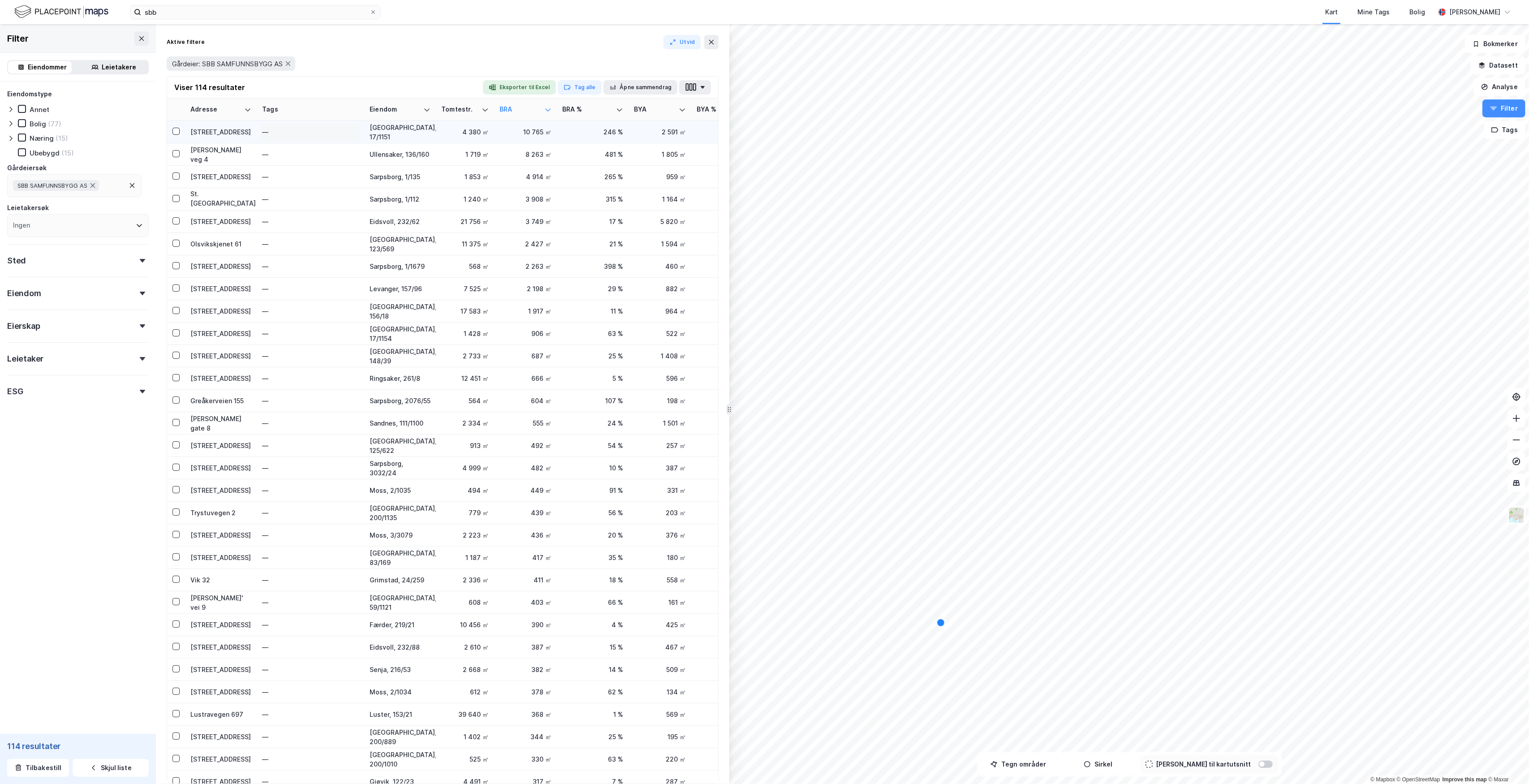
click at [351, 131] on div "—" at bounding box center [310, 132] width 97 height 14
click at [694, 132] on td "59 %" at bounding box center [727, 132] width 72 height 23
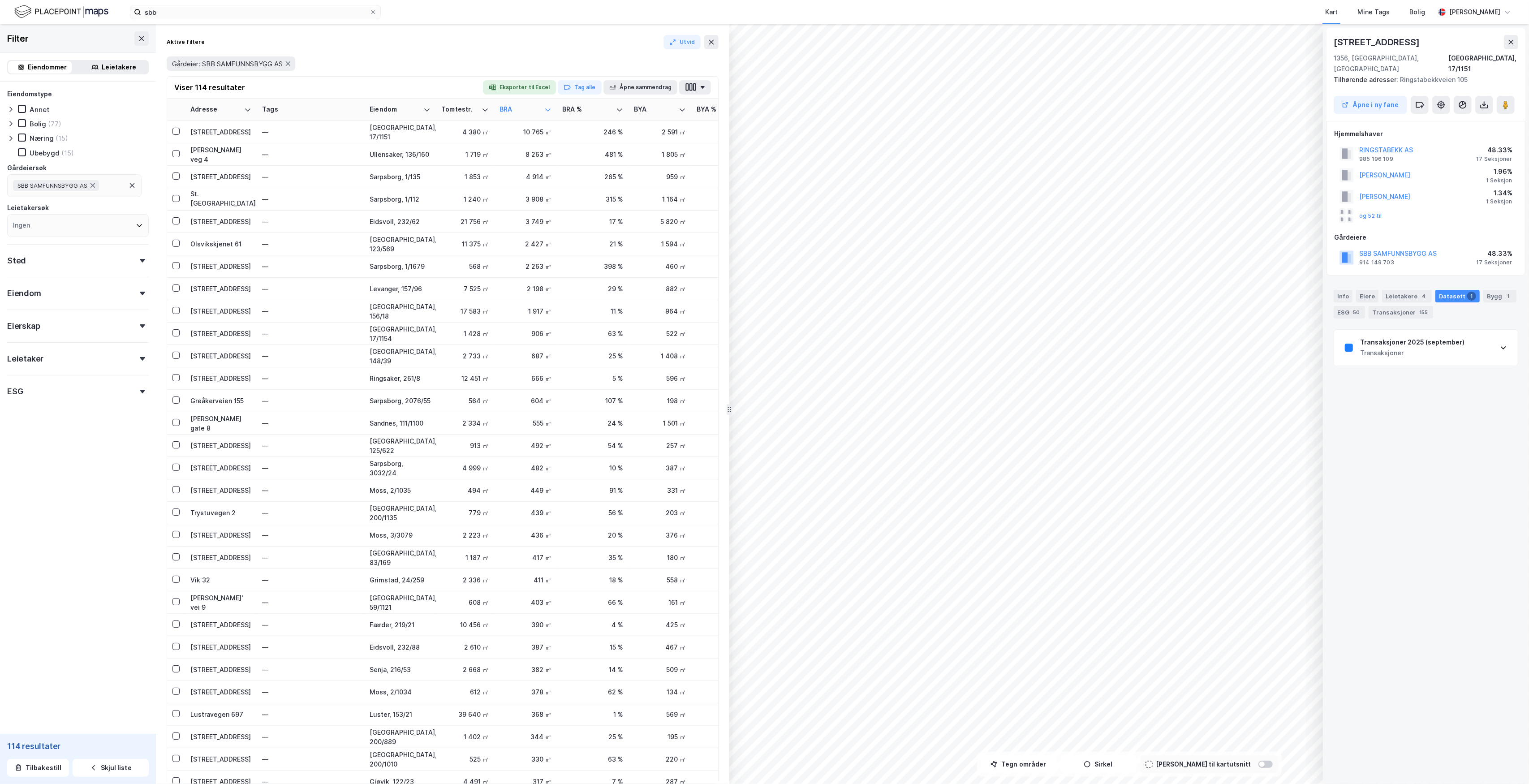
click at [1422, 348] on div "Transaksjoner" at bounding box center [1412, 353] width 104 height 11
click at [1406, 594] on div "https://www.estatenyheter.no/sbb-i-norden-stout-real-estate/kjopte-husmorskolen…" at bounding box center [1375, 598] width 61 height 8
click at [293, 158] on div "—" at bounding box center [310, 154] width 97 height 14
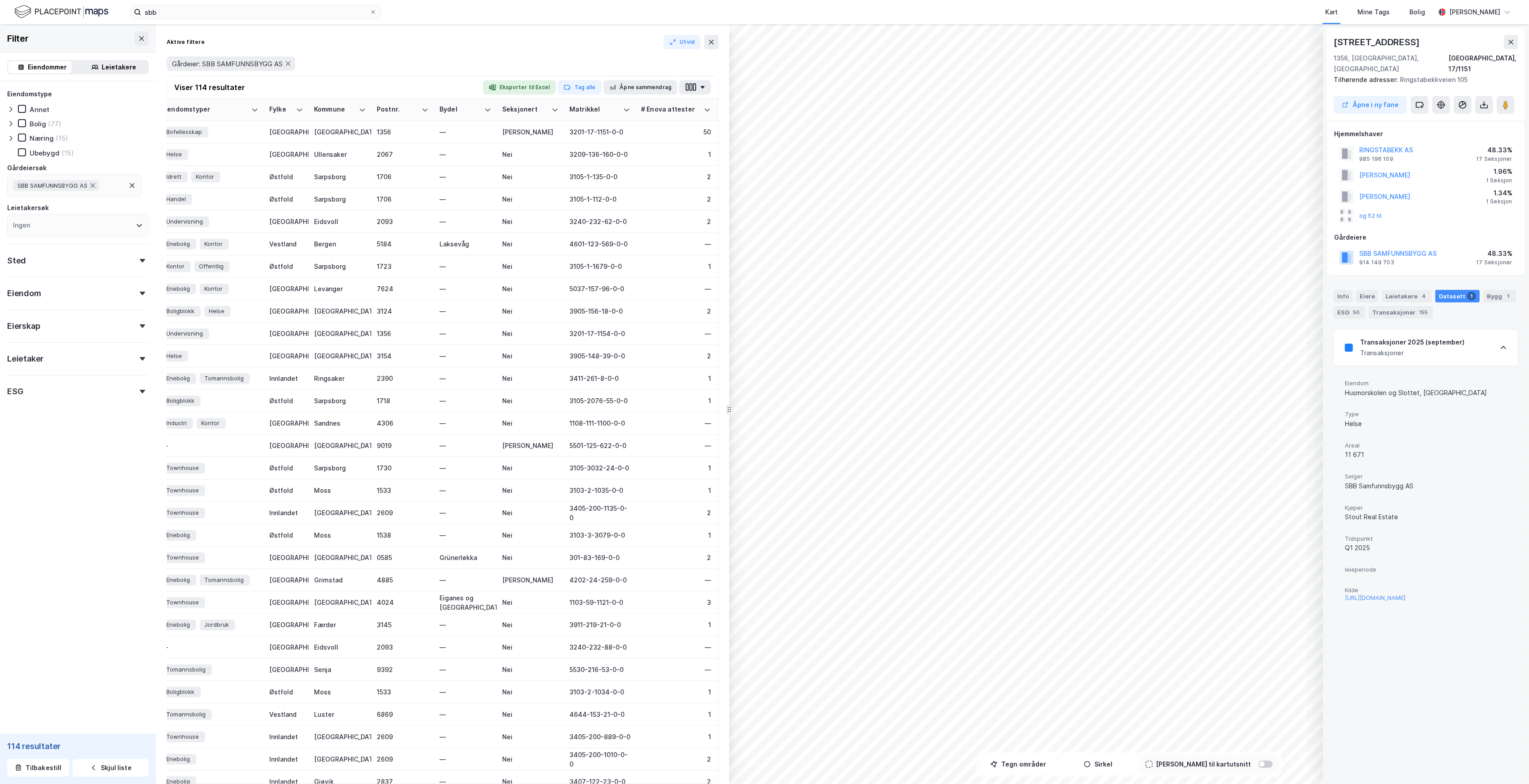
scroll to position [0, 712]
click at [601, 156] on div "3209-136-160-0-0" at bounding box center [611, 154] width 61 height 9
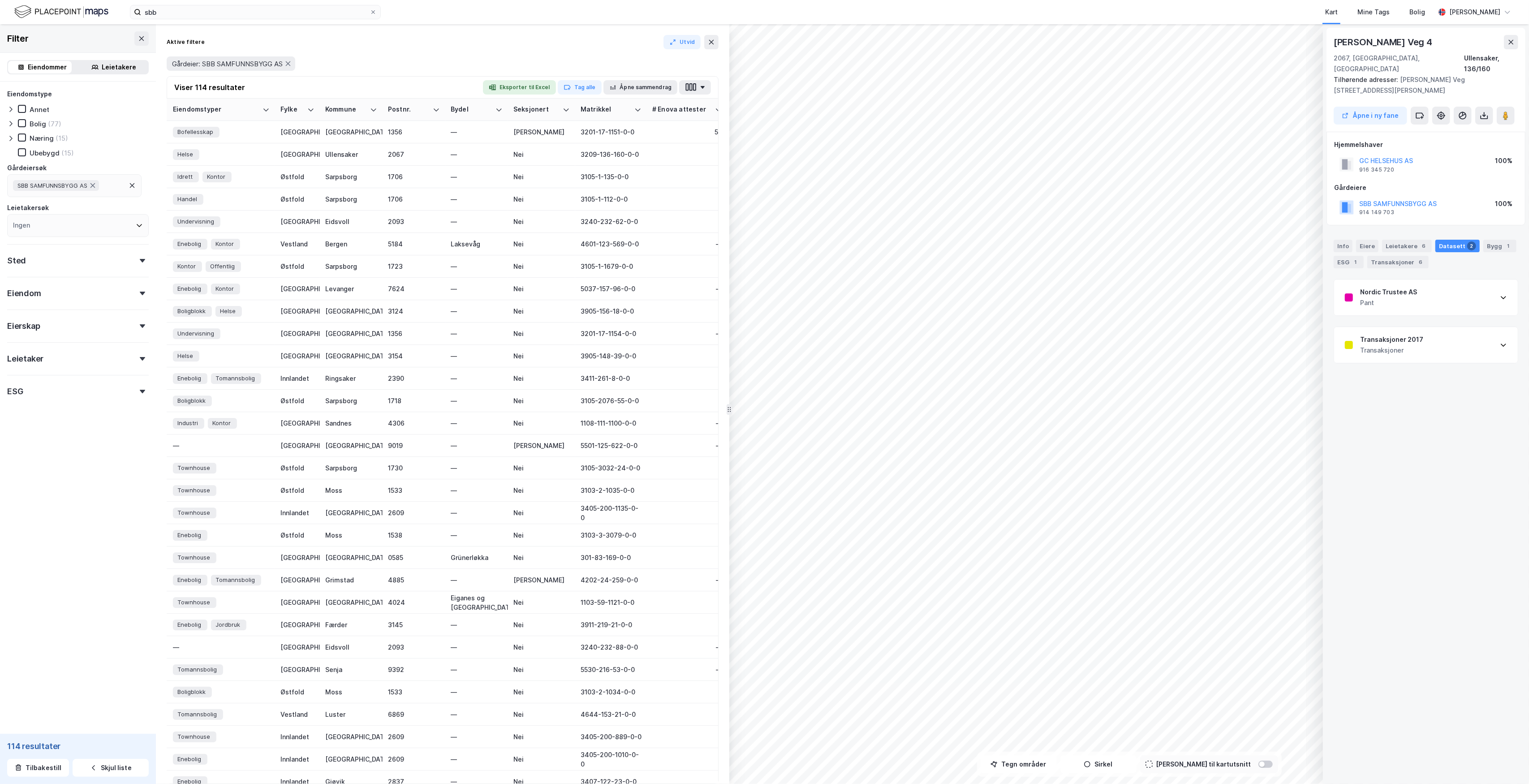
click at [1395, 345] on div "Transaksjoner" at bounding box center [1391, 350] width 63 height 11
click at [1421, 343] on div "Transaksjoner 2017 Transaksjoner" at bounding box center [1426, 345] width 183 height 36
click at [1375, 107] on button "Åpne i ny fane" at bounding box center [1371, 116] width 74 height 18
